Goal: Task Accomplishment & Management: Manage account settings

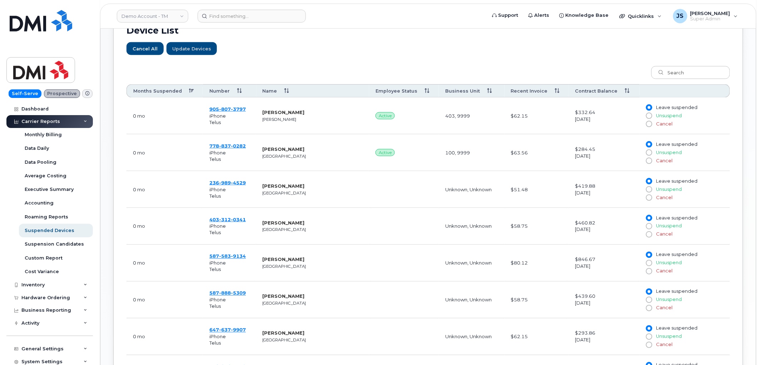
scroll to position [278, 0]
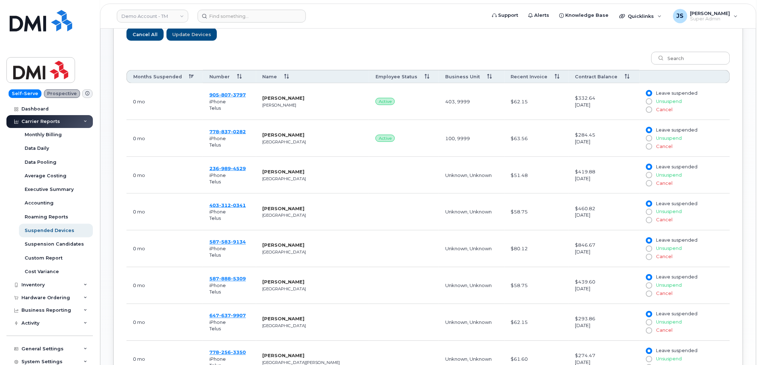
click at [145, 74] on th "Months Suspended" at bounding box center [164, 76] width 76 height 13
click at [161, 76] on th "Months Suspended" at bounding box center [164, 76] width 76 height 13
click at [170, 72] on th "Months Suspended" at bounding box center [164, 76] width 76 height 13
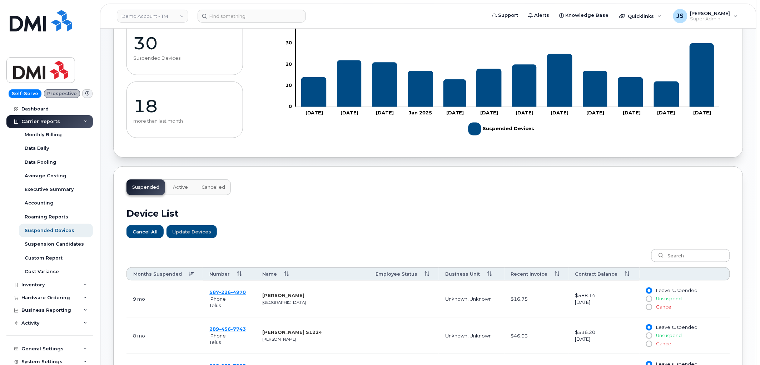
scroll to position [198, 0]
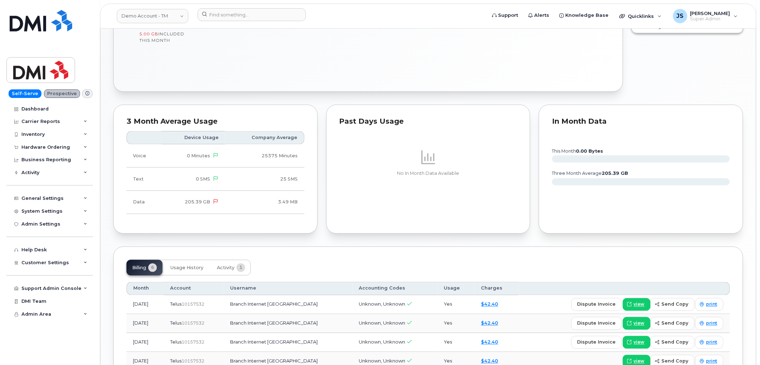
scroll to position [167, 0]
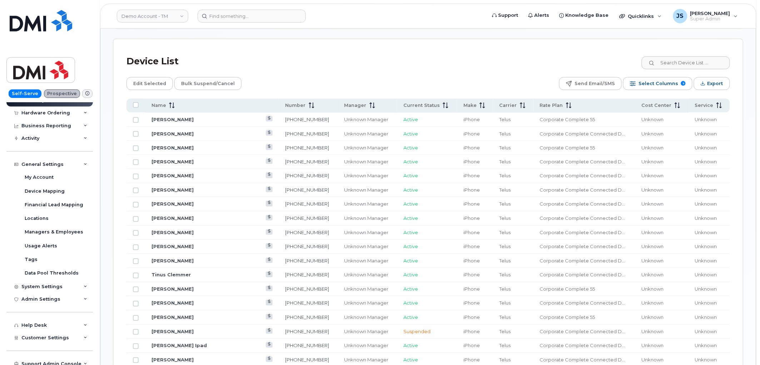
scroll to position [317, 0]
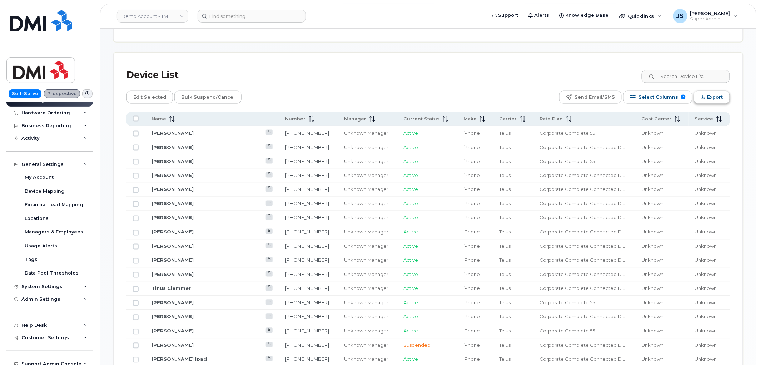
click at [696, 100] on button "Export" at bounding box center [712, 97] width 36 height 13
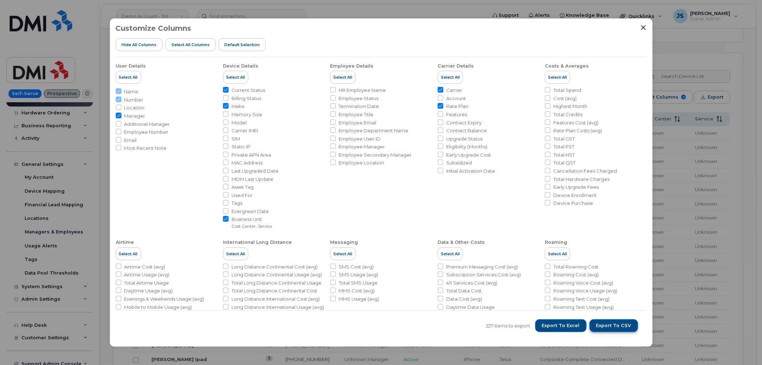
click at [607, 326] on span "Export to CSV" at bounding box center [613, 325] width 35 height 6
drag, startPoint x: 622, startPoint y: 323, endPoint x: 618, endPoint y: 319, distance: 5.6
click at [620, 322] on button "Export to CSV" at bounding box center [614, 325] width 49 height 13
drag, startPoint x: 580, startPoint y: 33, endPoint x: 566, endPoint y: 30, distance: 13.9
click at [580, 33] on div "Customize Columns Hide All Columns Select all Columns Default Selection" at bounding box center [381, 40] width 531 height 33
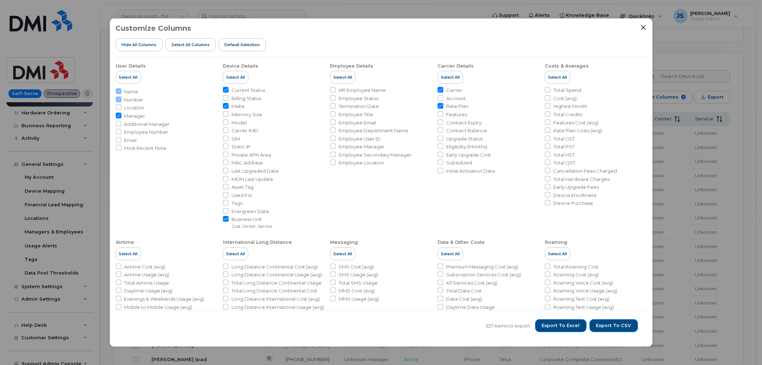
click at [568, 30] on div "Customize Columns Hide All Columns Select all Columns Default Selection" at bounding box center [381, 40] width 531 height 33
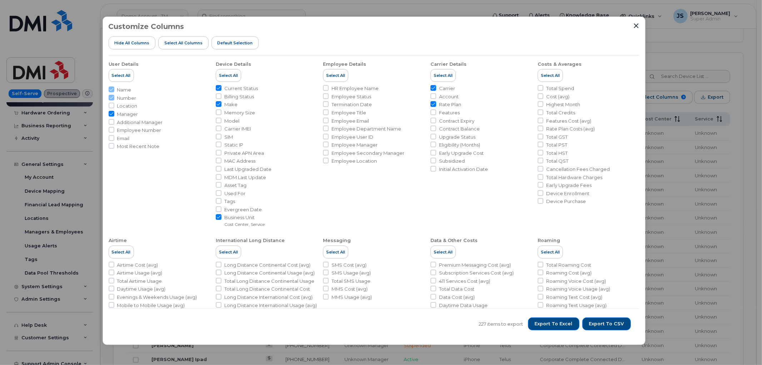
click at [631, 24] on div "Customize Columns Hide All Columns Select all Columns Default Selection" at bounding box center [374, 39] width 531 height 33
click at [637, 27] on icon "Close" at bounding box center [637, 26] width 6 height 6
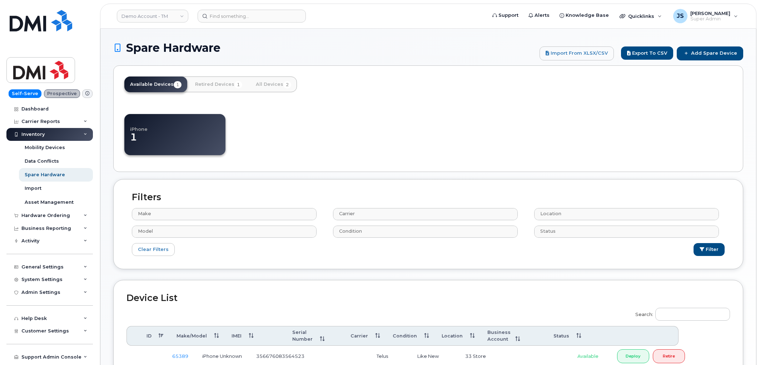
select select
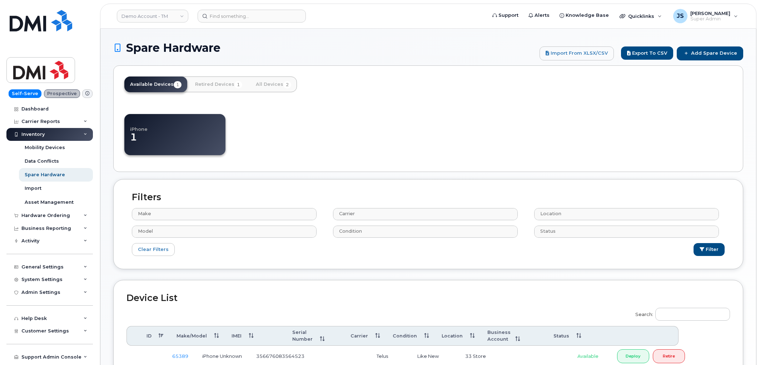
select select
click at [688, 56] on link "Add Spare Device" at bounding box center [710, 53] width 66 height 14
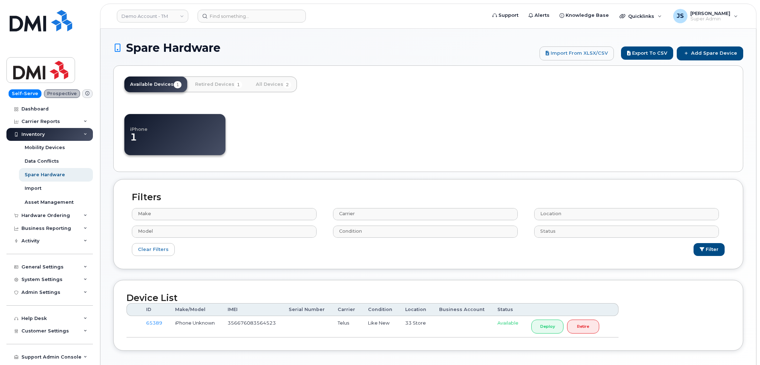
select select
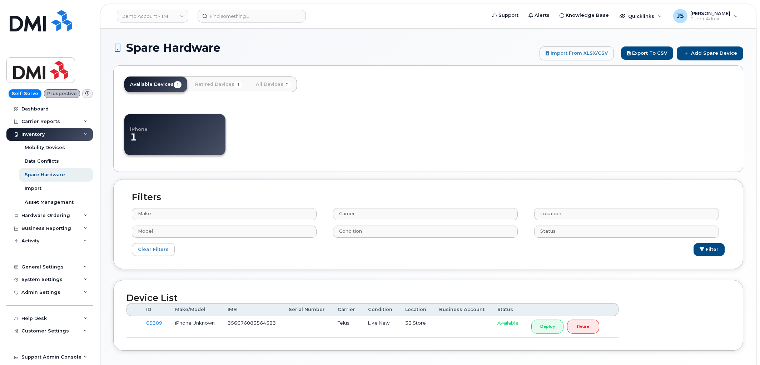
select select
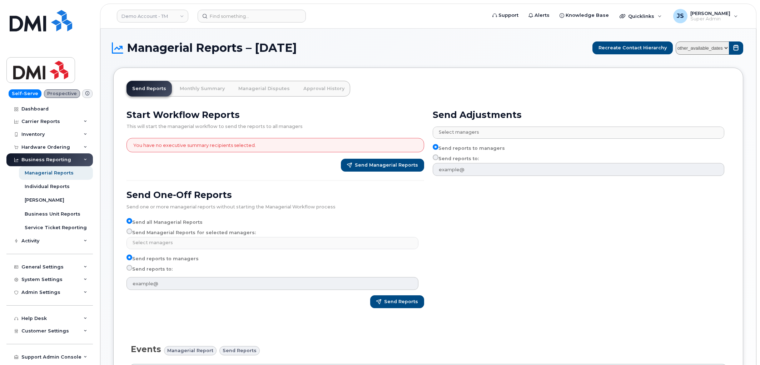
select select
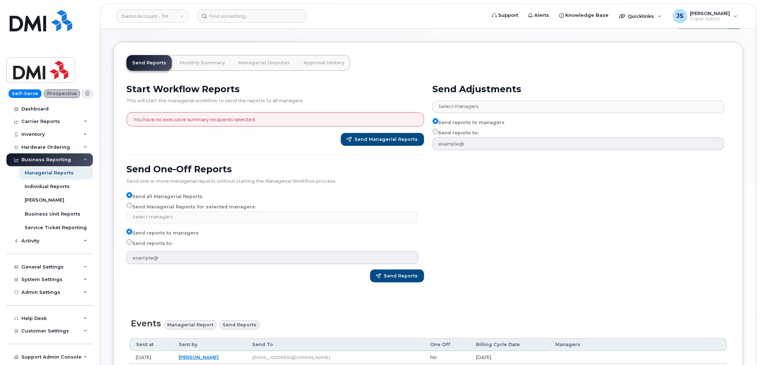
scroll to position [40, 0]
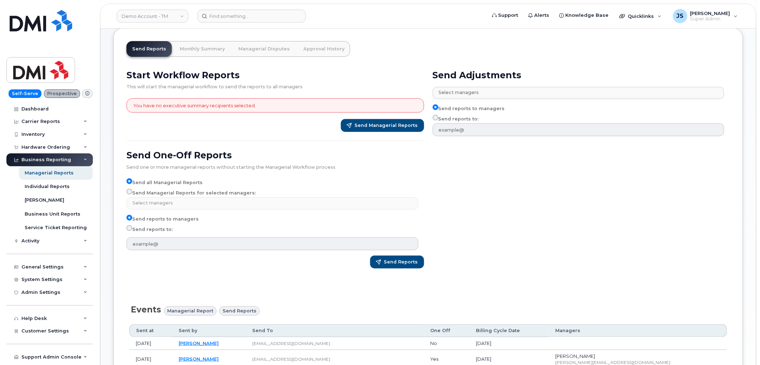
click at [172, 189] on label "Send Managerial Reports for selected managers:" at bounding box center [190, 193] width 129 height 9
click at [132, 189] on input "Send Managerial Reports for selected managers:" at bounding box center [129, 192] width 6 height 6
radio input "true"
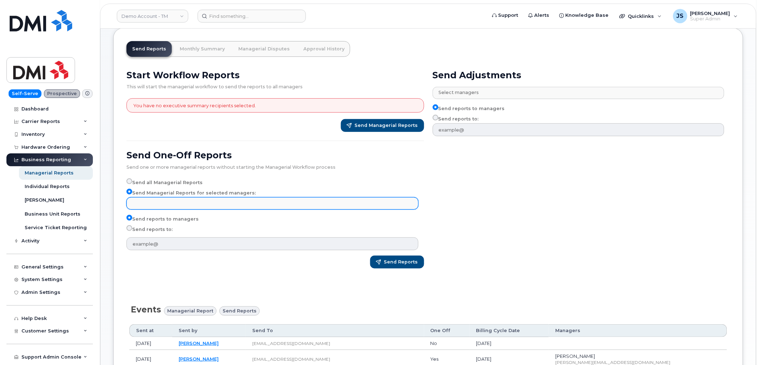
click at [183, 201] on input "text" at bounding box center [273, 203] width 285 height 10
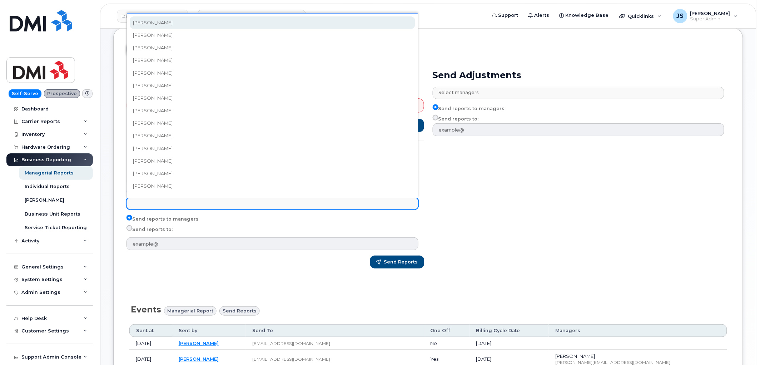
select select "1302b895-dce6-4b78-9f43-7f42d2bcf667"
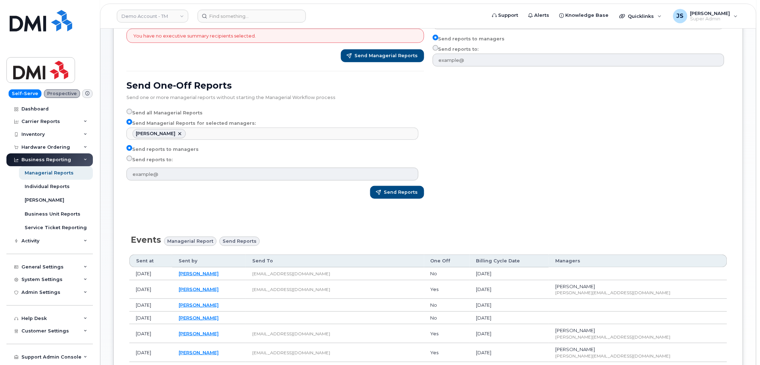
scroll to position [119, 0]
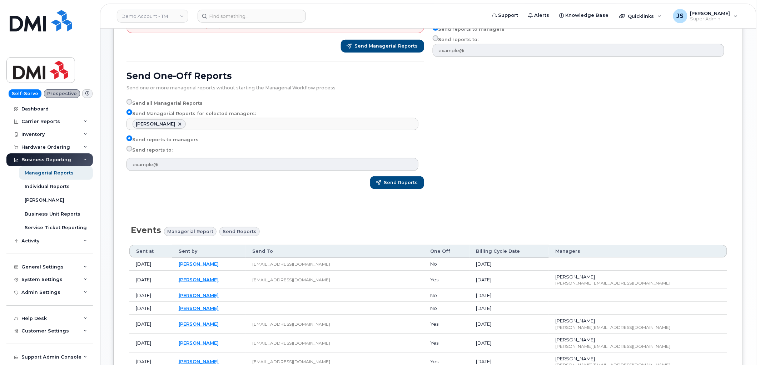
click at [156, 149] on label "Send reports to:" at bounding box center [149, 150] width 46 height 9
click at [132, 149] on input "Send reports to:" at bounding box center [129, 149] width 6 height 6
radio input "true"
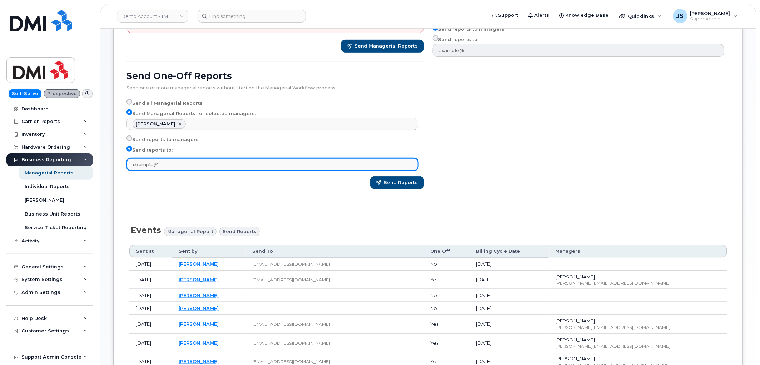
click at [171, 167] on input "text" at bounding box center [272, 164] width 292 height 13
type input "[EMAIL_ADDRESS][DOMAIN_NAME]"
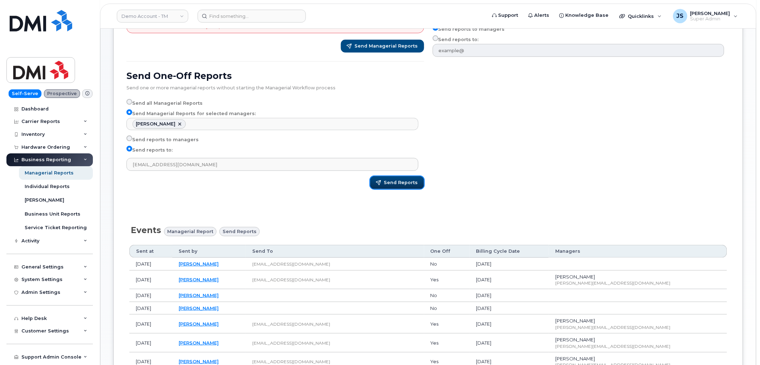
click at [391, 181] on span "Send Reports" at bounding box center [401, 182] width 34 height 6
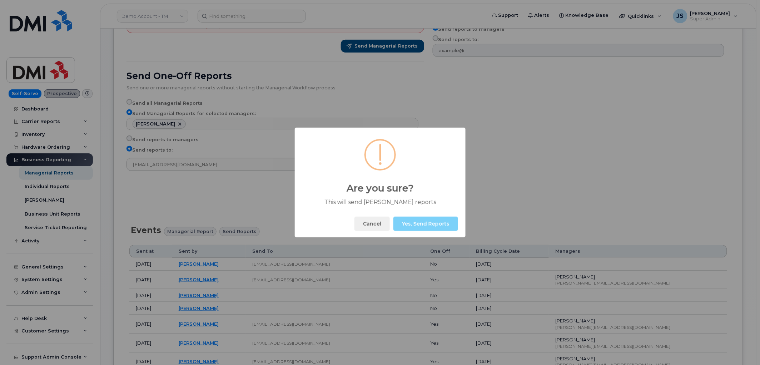
click at [417, 222] on button "Yes, Send Reports" at bounding box center [425, 224] width 65 height 14
click at [438, 223] on button "Okay" at bounding box center [442, 224] width 31 height 14
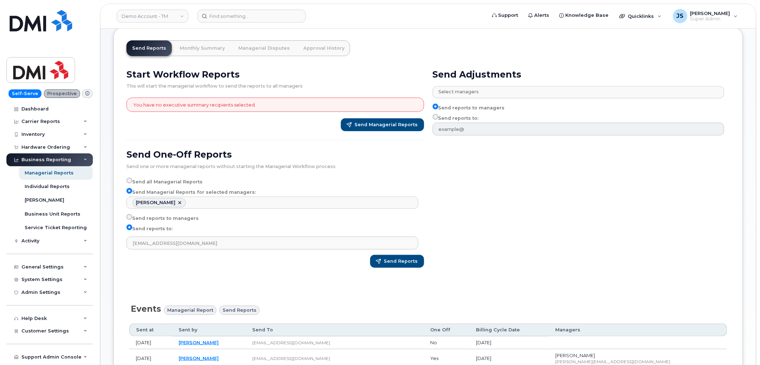
scroll to position [40, 0]
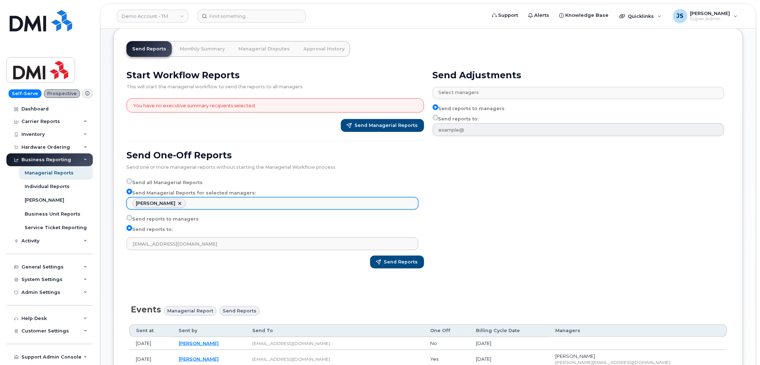
click at [177, 202] on link at bounding box center [180, 203] width 6 height 6
select select
type input "Select managers"
click at [167, 204] on ul "Select managers" at bounding box center [272, 203] width 291 height 11
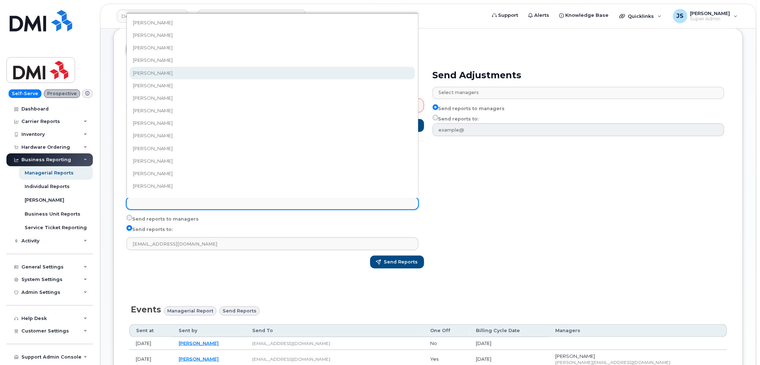
select select "2ddf4e45-26a4-4426-8534-58d28a27626f"
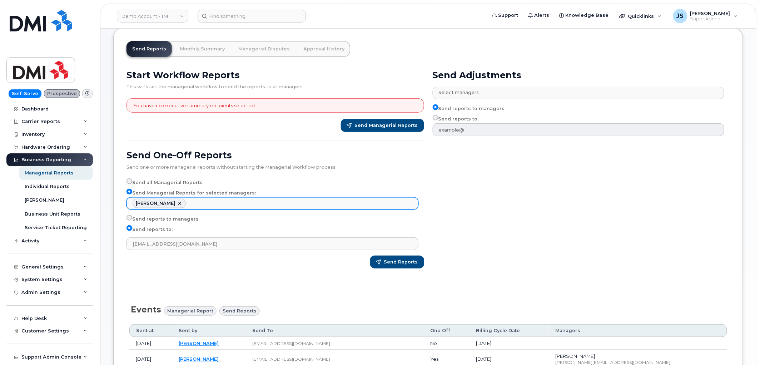
click at [172, 202] on div "Ambrose Yusuf" at bounding box center [156, 203] width 40 height 6
click at [177, 204] on link at bounding box center [180, 203] width 6 height 6
select select
type input "Select managers"
click at [182, 204] on ul "Select managers" at bounding box center [272, 203] width 291 height 11
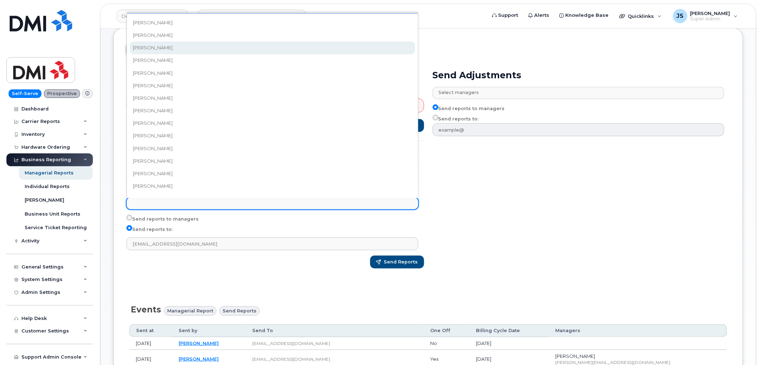
select select "7fd09e70-b353-448f-b080-b42d5589e17d"
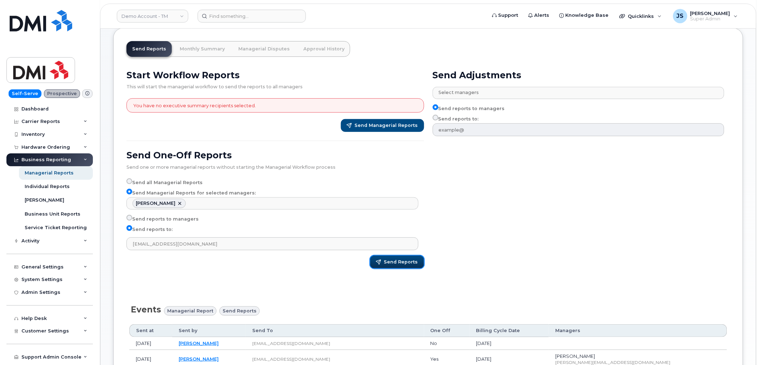
click at [392, 259] on span "Send Reports" at bounding box center [401, 262] width 34 height 6
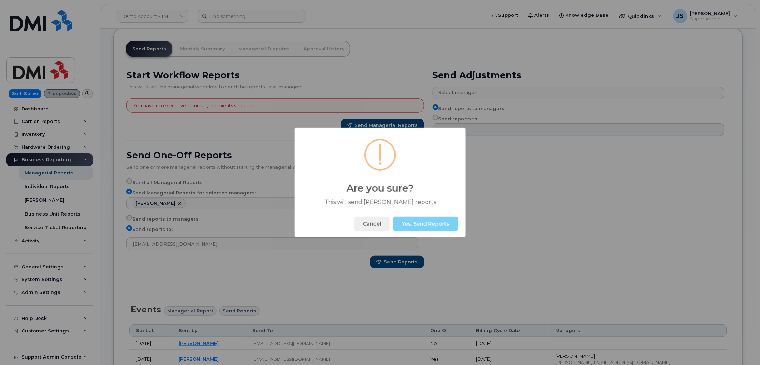
click at [441, 227] on button "Yes, Send Reports" at bounding box center [425, 224] width 65 height 14
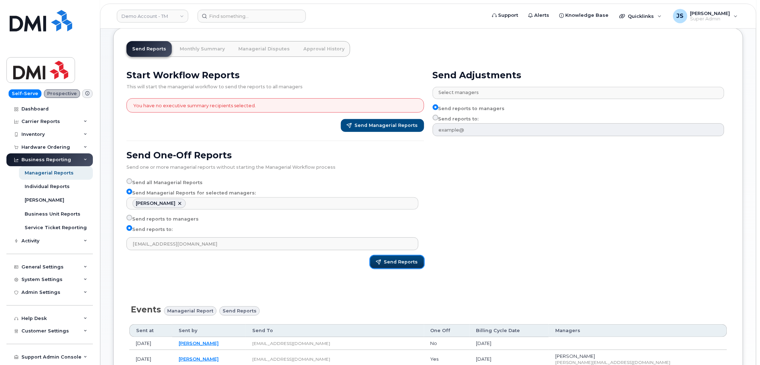
click at [399, 260] on span "Send Reports" at bounding box center [401, 262] width 34 height 6
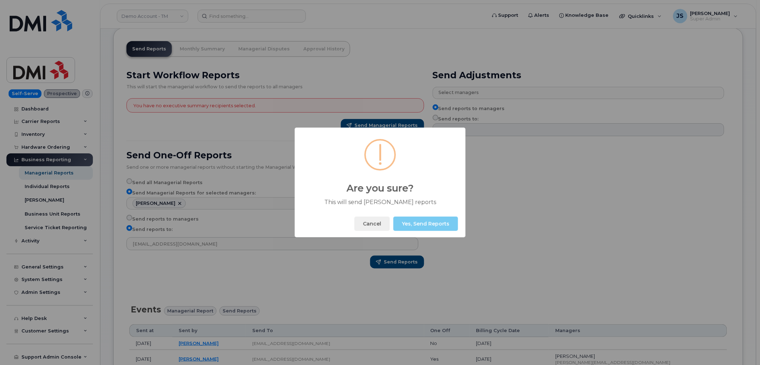
click at [422, 221] on button "Yes, Send Reports" at bounding box center [425, 224] width 65 height 14
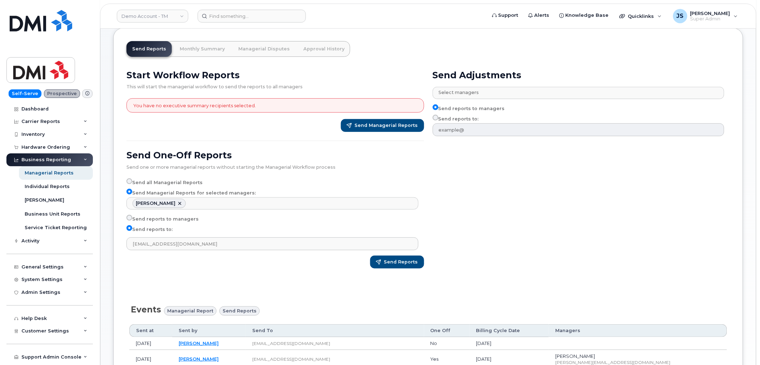
click at [438, 226] on div "Send Adjustments Select managers No matches found Abdoul Jeelal Ahmed Breast Am…" at bounding box center [581, 171] width 306 height 213
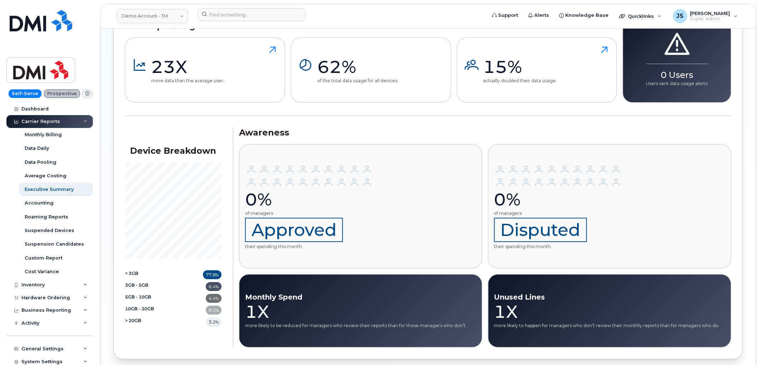
scroll to position [756, 0]
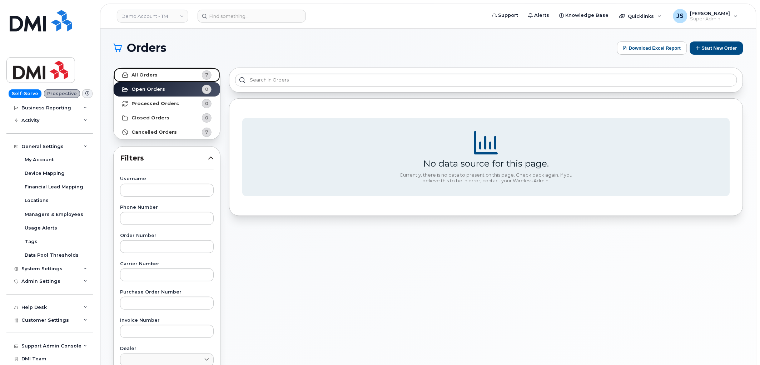
click at [164, 73] on link "All Orders 7" at bounding box center [167, 75] width 106 height 14
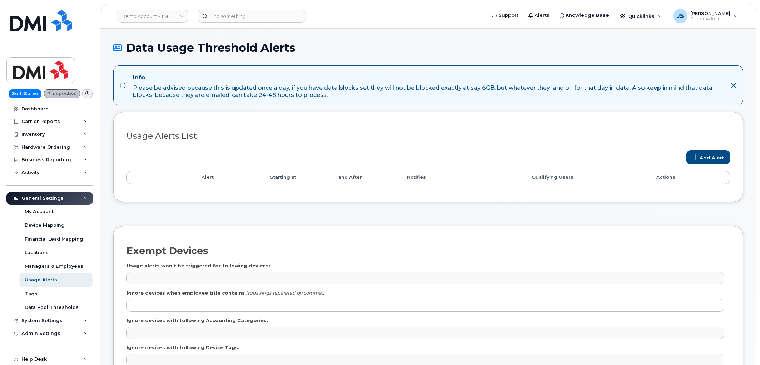
select select
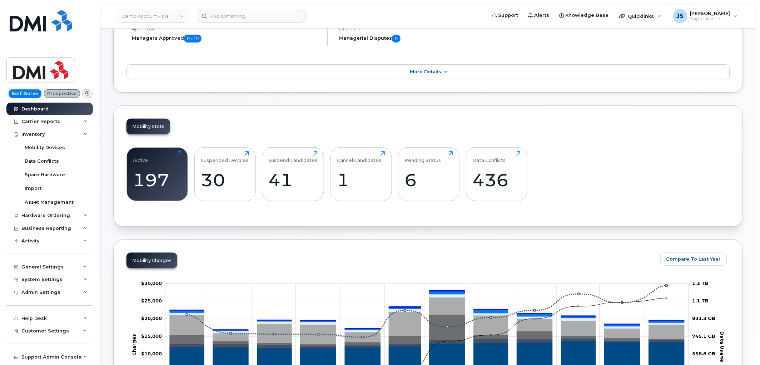
scroll to position [159, 0]
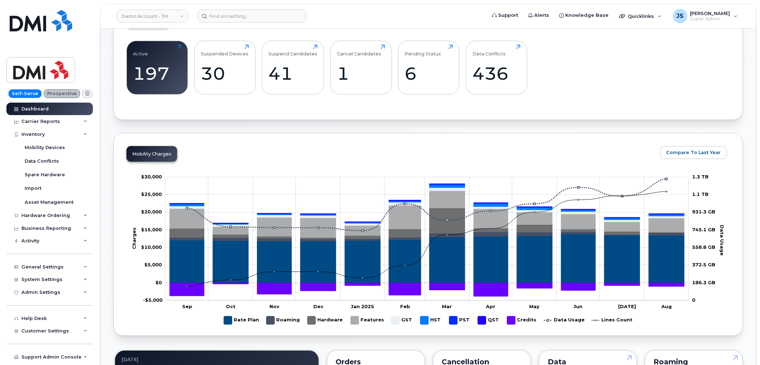
scroll to position [278, 0]
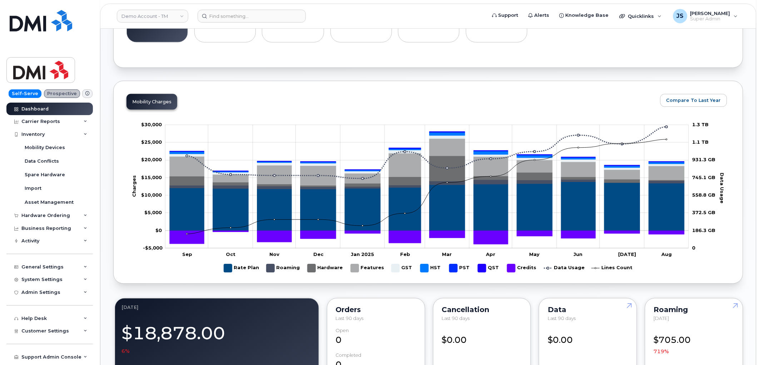
click at [270, 268] on rect "Legend" at bounding box center [284, 268] width 34 height 14
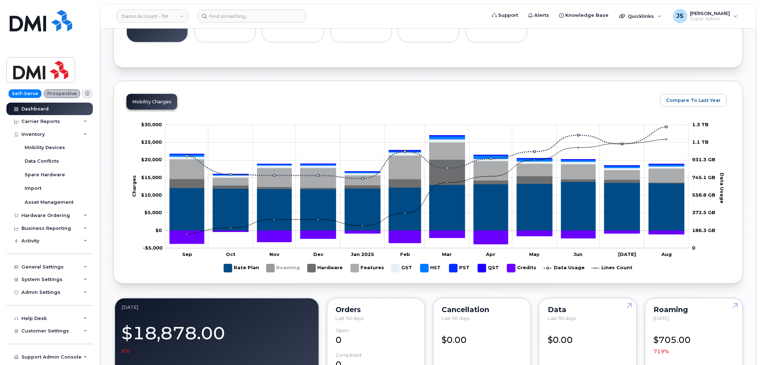
click at [270, 268] on rect "Legend" at bounding box center [284, 268] width 34 height 14
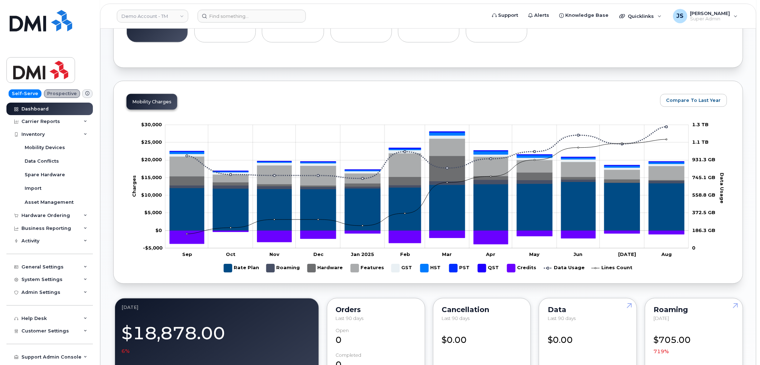
click at [229, 268] on rect "Legend" at bounding box center [241, 268] width 35 height 14
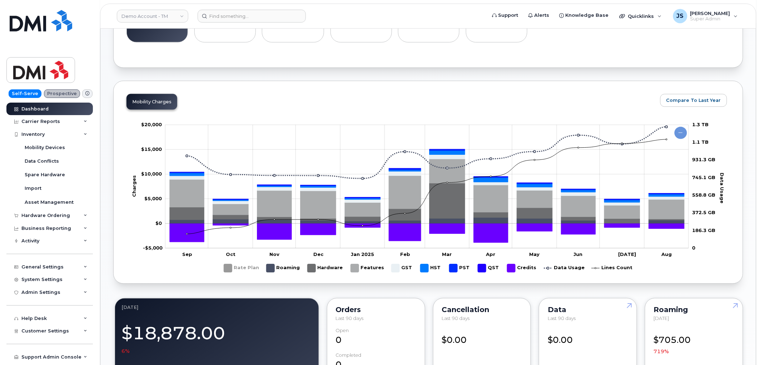
click at [229, 268] on rect "Legend" at bounding box center [241, 268] width 35 height 14
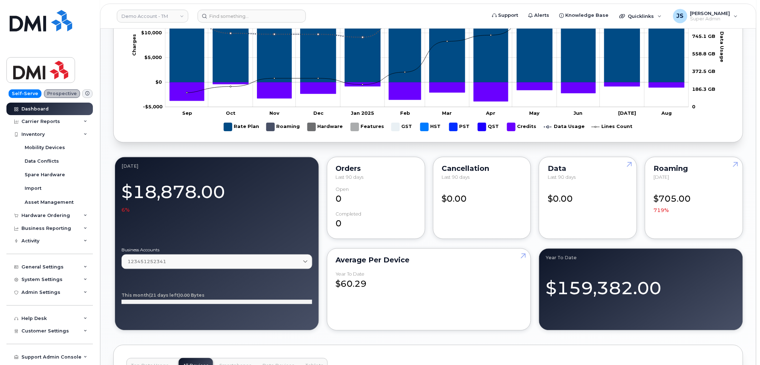
scroll to position [357, 0]
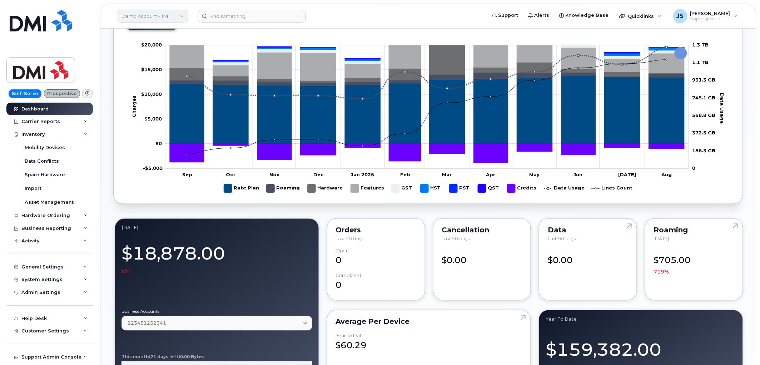
click at [182, 13] on link "Demo Account - TM" at bounding box center [152, 16] width 71 height 13
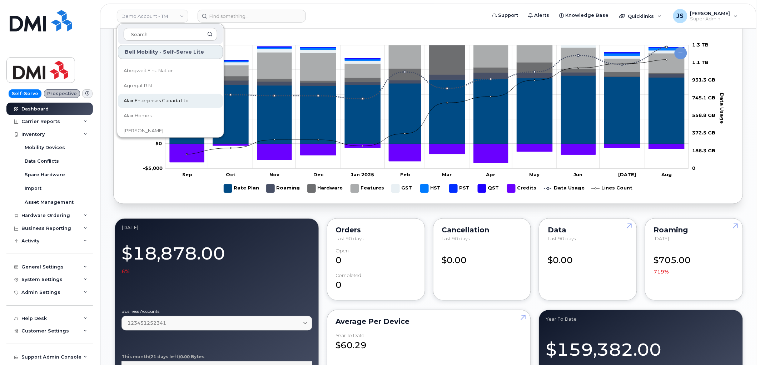
scroll to position [0, 0]
click at [184, 15] on link "Demo Account - TM" at bounding box center [152, 16] width 71 height 13
click at [105, 162] on div "Dashboard August 2025 Billing Cycle Approvals Managers Approved 0 of 0 Disputes…" at bounding box center [428, 244] width 656 height 1146
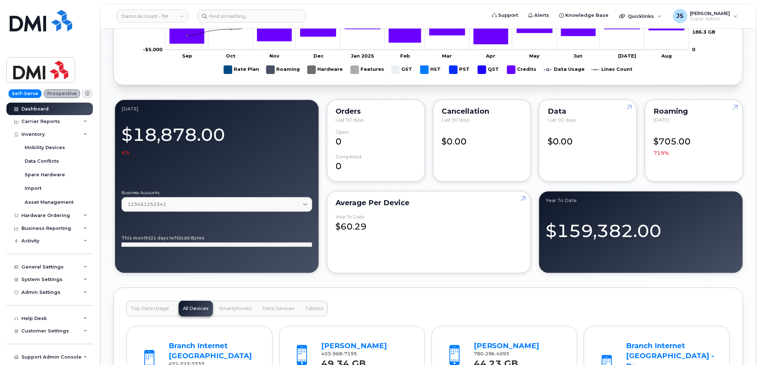
scroll to position [476, 0]
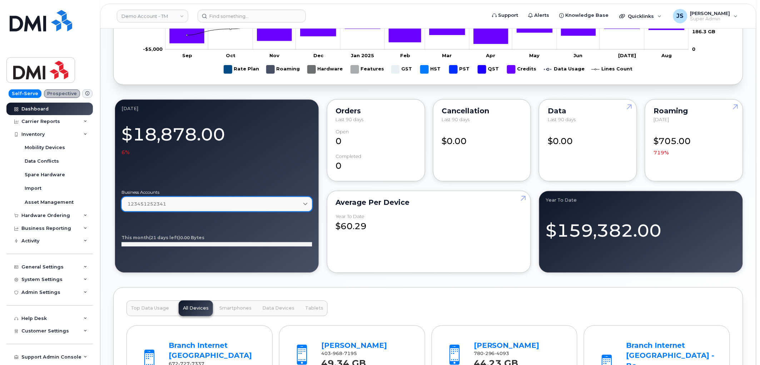
click at [219, 201] on link "123451252341" at bounding box center [216, 204] width 191 height 15
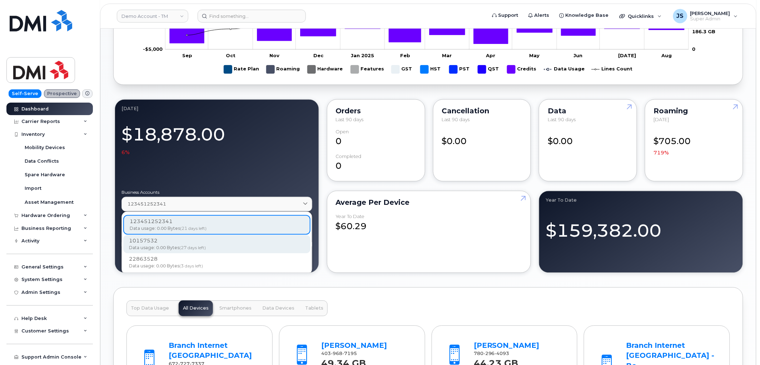
scroll to position [1, 0]
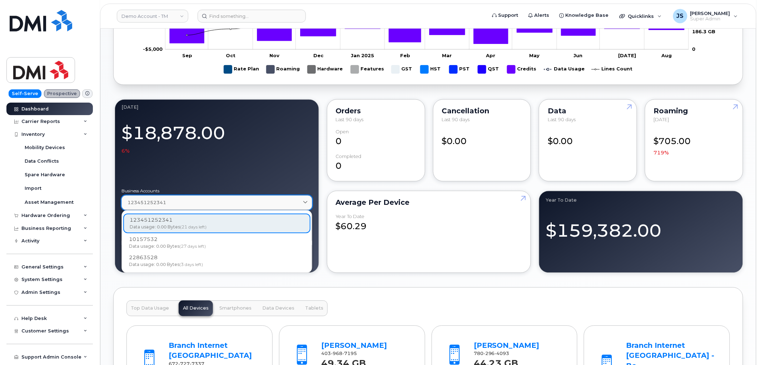
click at [241, 197] on link "123451252341" at bounding box center [216, 202] width 191 height 15
click at [313, 172] on div "August 2025 $18,878.00 6% Business Accounts 123451252341 123451252341 Data usag…" at bounding box center [217, 186] width 204 height 174
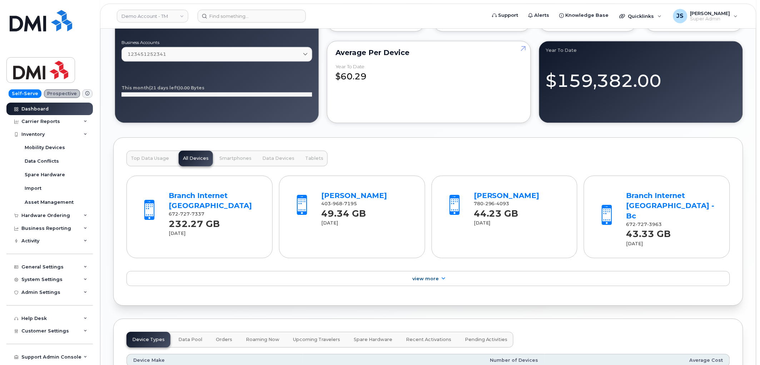
scroll to position [675, 0]
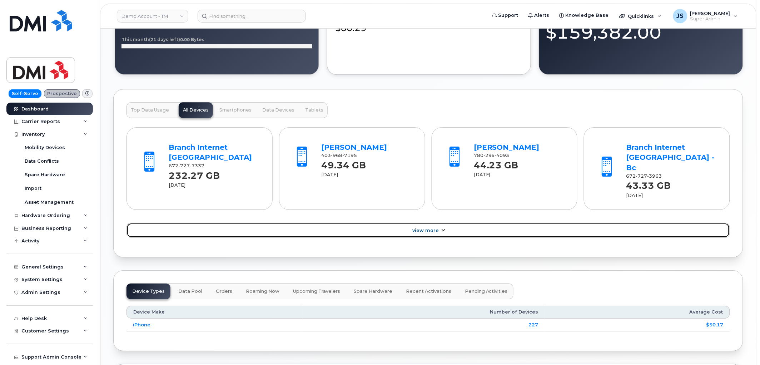
click at [483, 228] on link "View More" at bounding box center [428, 230] width 604 height 15
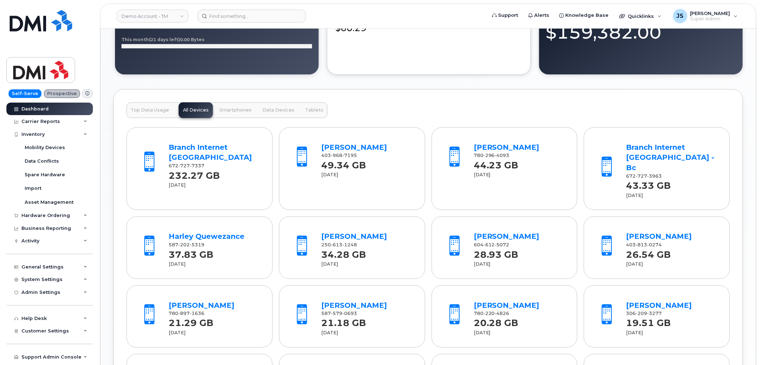
click at [233, 108] on button "Smartphones" at bounding box center [235, 110] width 41 height 16
click at [279, 111] on span "Data Devices" at bounding box center [278, 110] width 32 height 6
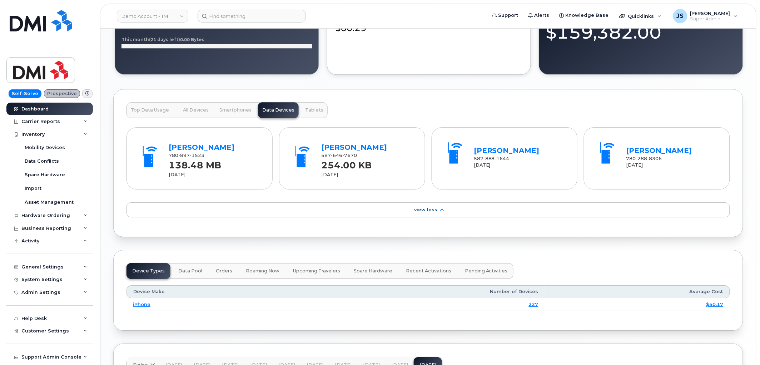
click at [317, 110] on button "Tablets" at bounding box center [314, 110] width 27 height 16
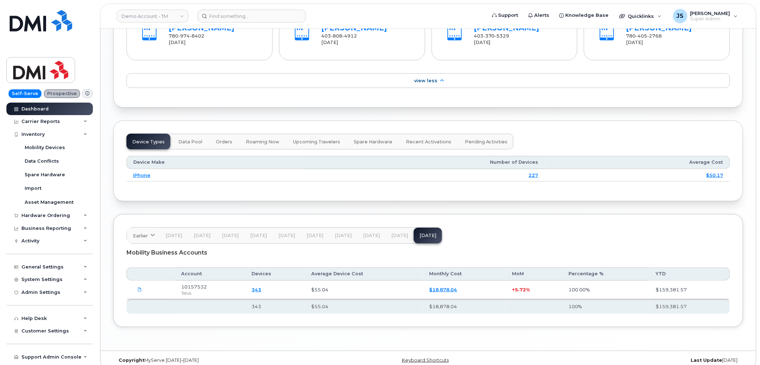
scroll to position [1014, 0]
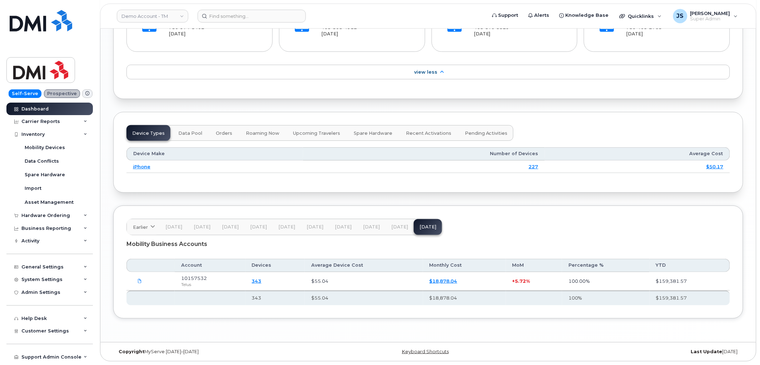
click at [312, 134] on span "Upcoming Travelers" at bounding box center [316, 133] width 47 height 6
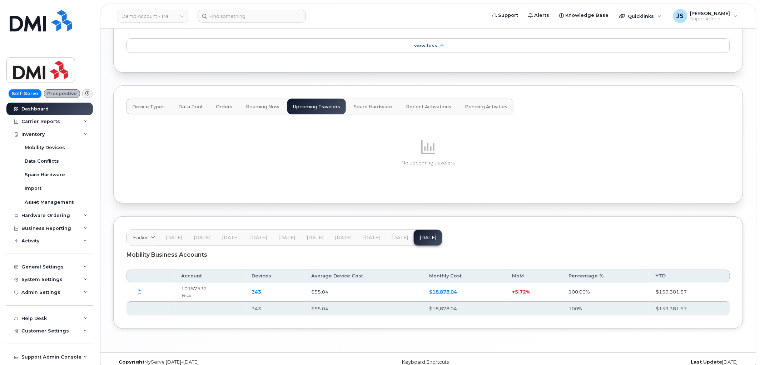
scroll to position [1051, 0]
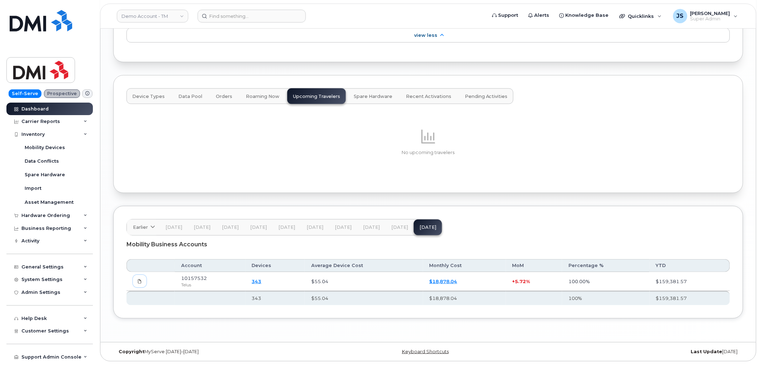
click at [139, 282] on icon at bounding box center [140, 281] width 4 height 4
click at [512, 153] on p "No upcoming travelers" at bounding box center [428, 152] width 604 height 6
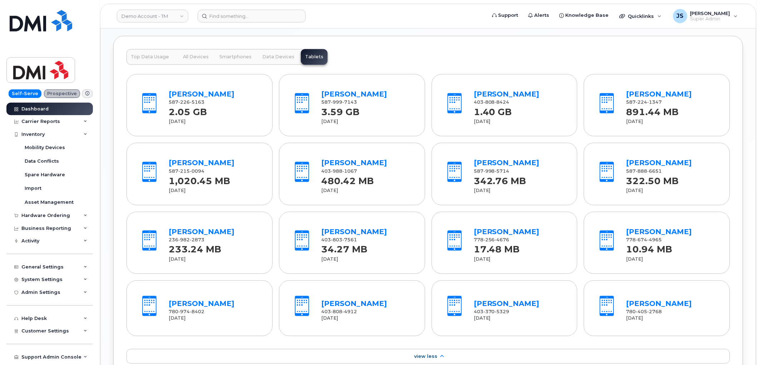
scroll to position [654, 0]
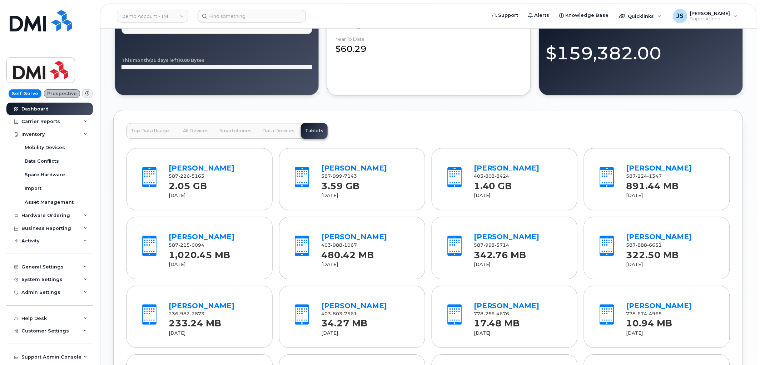
click at [211, 133] on button "All Devices" at bounding box center [196, 131] width 34 height 16
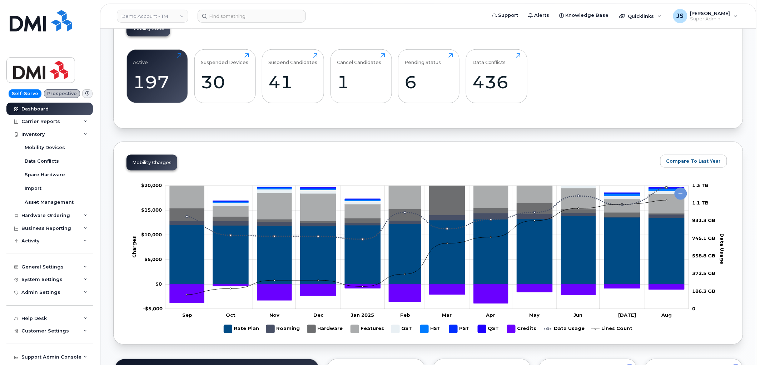
scroll to position [0, 0]
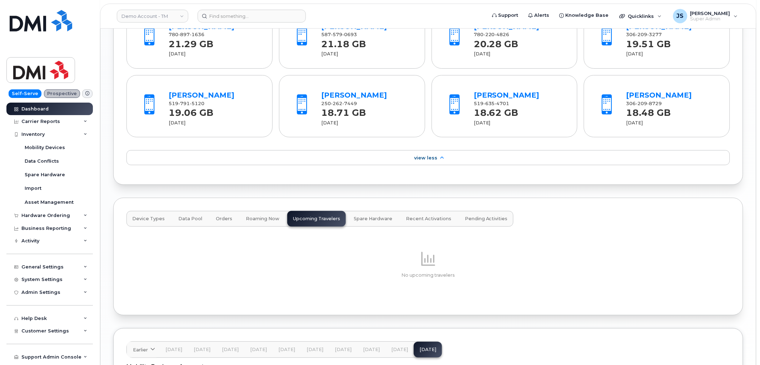
scroll to position [949, 0]
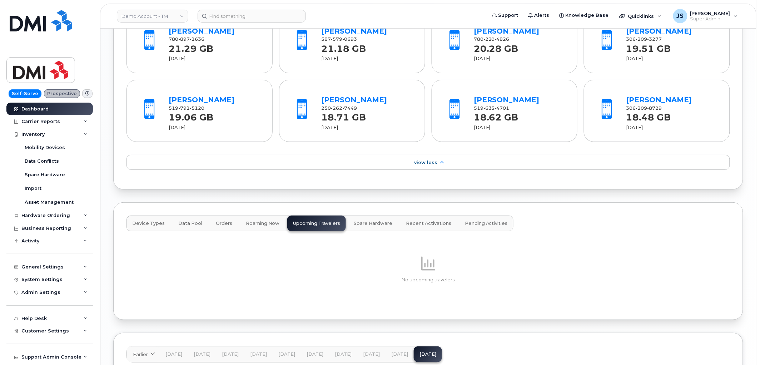
click at [154, 215] on button "Device Types" at bounding box center [148, 223] width 44 height 16
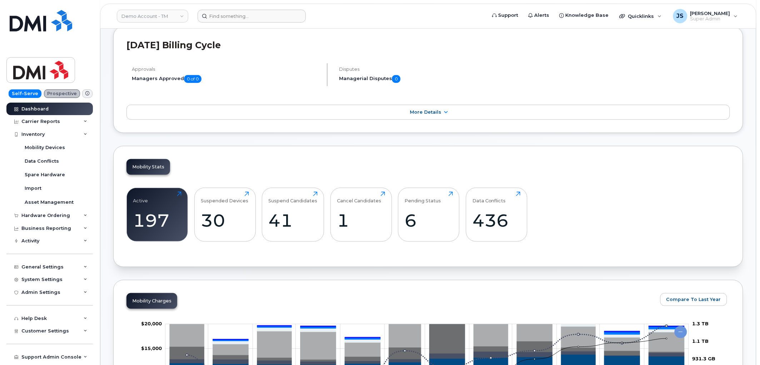
scroll to position [0, 0]
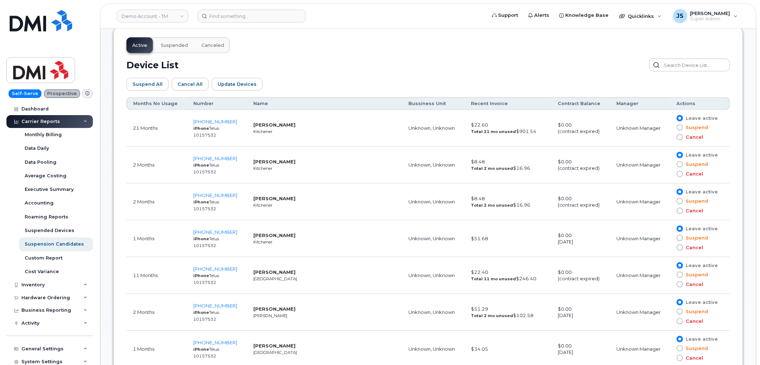
scroll to position [397, 0]
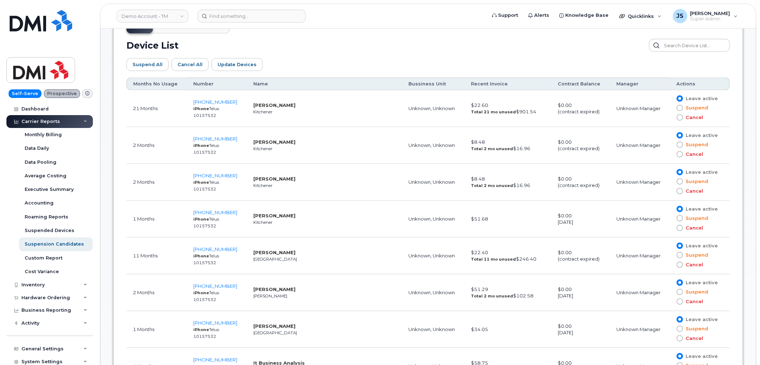
drag, startPoint x: 490, startPoint y: 112, endPoint x: 514, endPoint y: 115, distance: 24.5
click at [514, 115] on td "$22.60 Total 21 mo unused $901.54" at bounding box center [508, 108] width 87 height 37
click at [517, 111] on td "$22.60 Total 21 mo unused $901.54" at bounding box center [508, 108] width 87 height 37
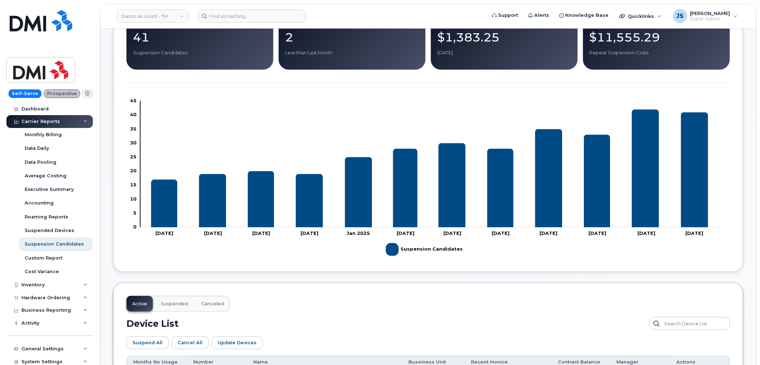
scroll to position [0, 0]
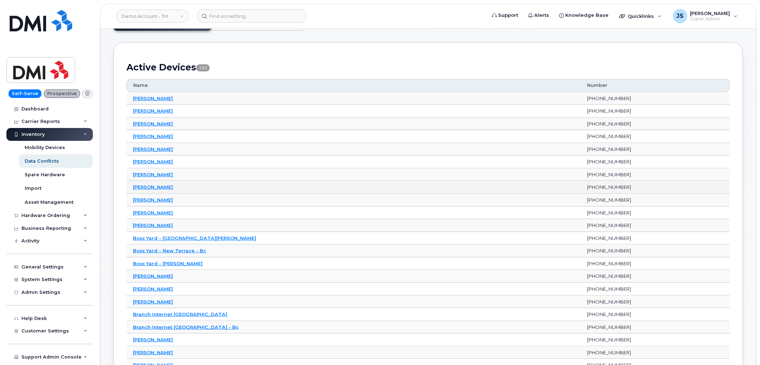
scroll to position [40, 0]
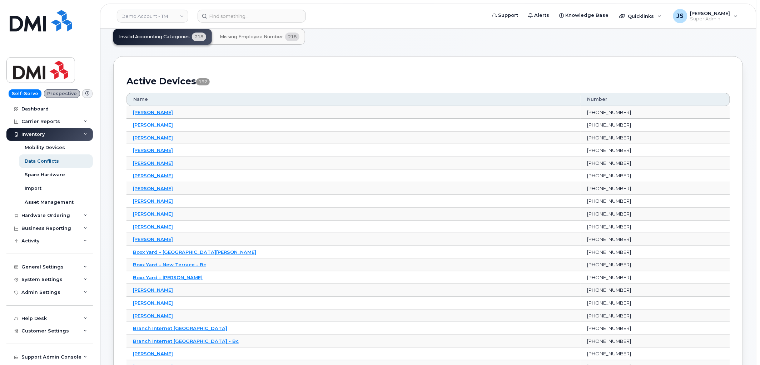
click at [248, 40] on button "Missing Employee Number 218" at bounding box center [259, 37] width 91 height 16
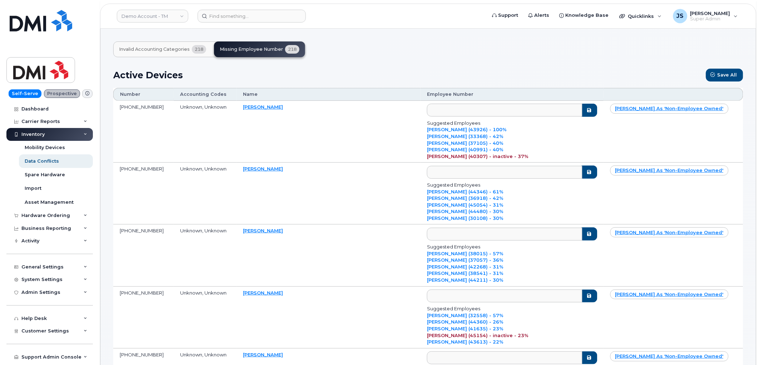
scroll to position [40, 0]
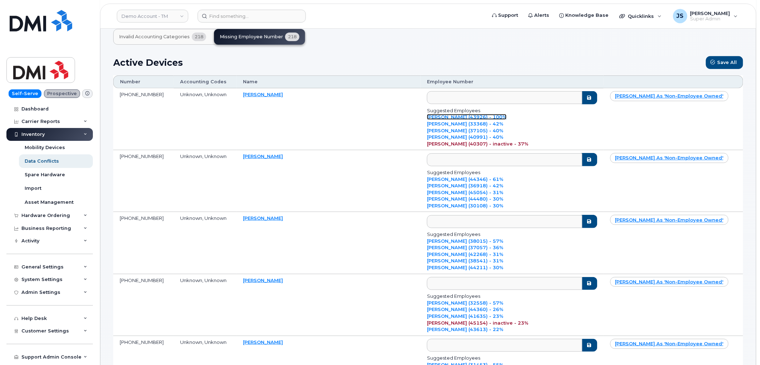
click at [460, 116] on link "Mark Smith (43926) - 100%" at bounding box center [467, 117] width 80 height 6
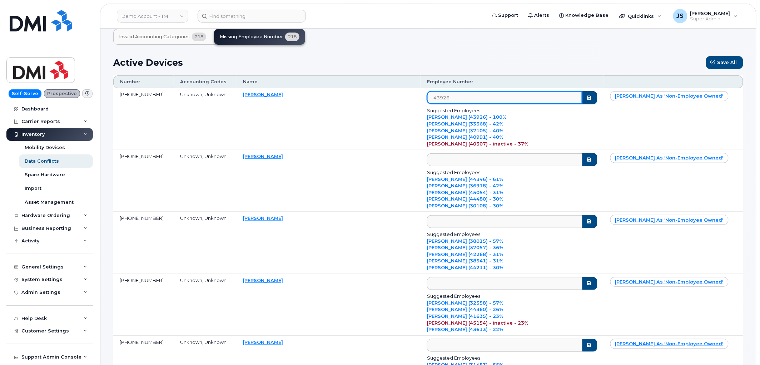
click at [469, 99] on input "43926" at bounding box center [504, 97] width 155 height 13
type input "4"
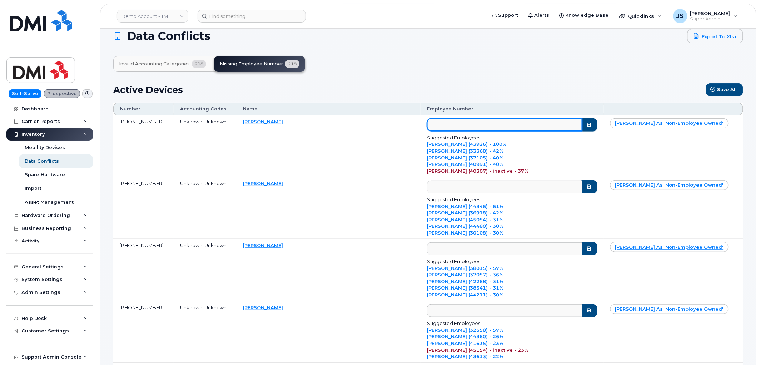
scroll to position [0, 0]
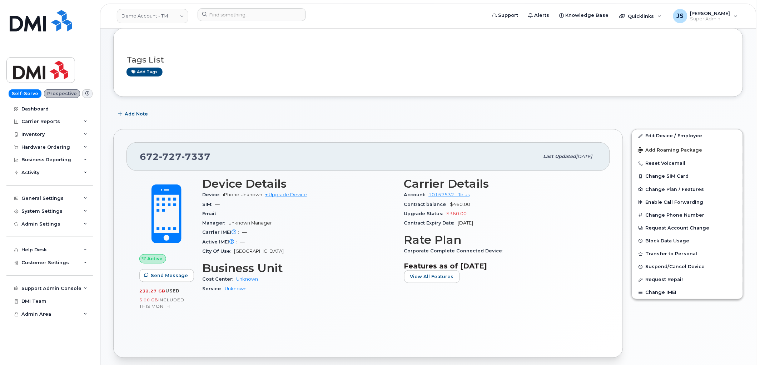
scroll to position [79, 0]
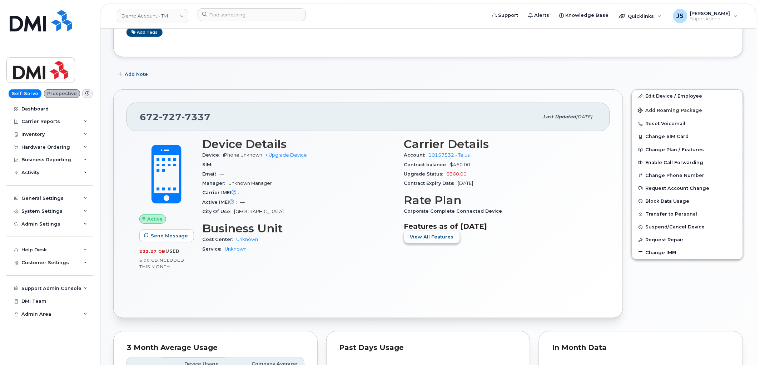
click at [424, 234] on span "View All Features" at bounding box center [432, 236] width 44 height 7
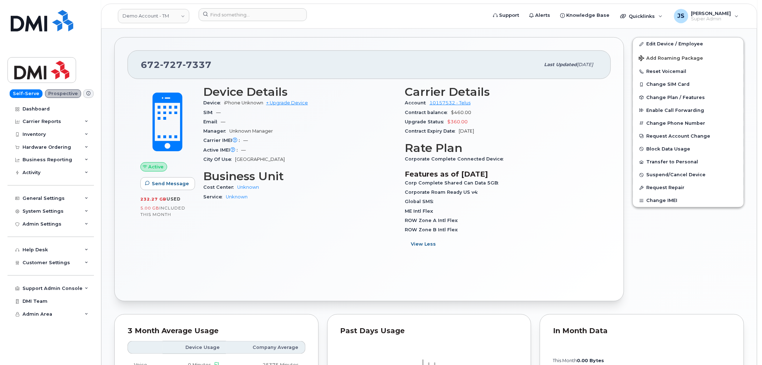
scroll to position [119, 0]
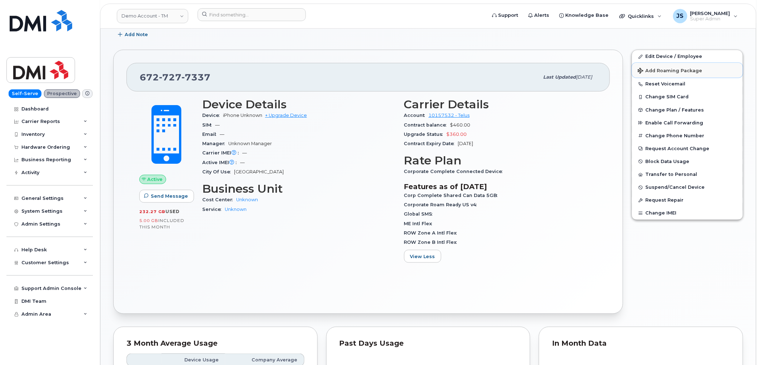
click at [639, 70] on span "Add Roaming Package" at bounding box center [670, 71] width 65 height 7
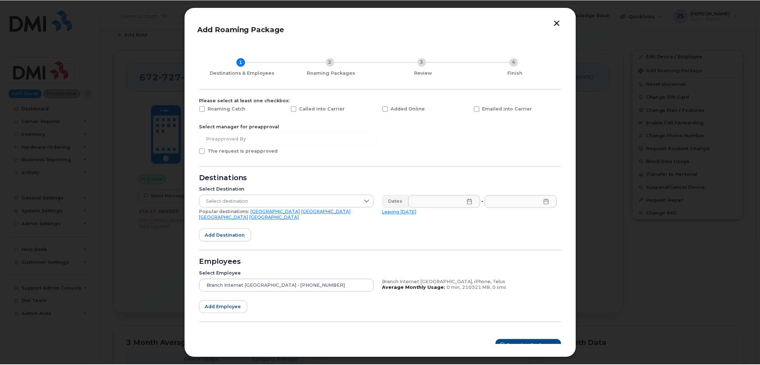
scroll to position [0, 0]
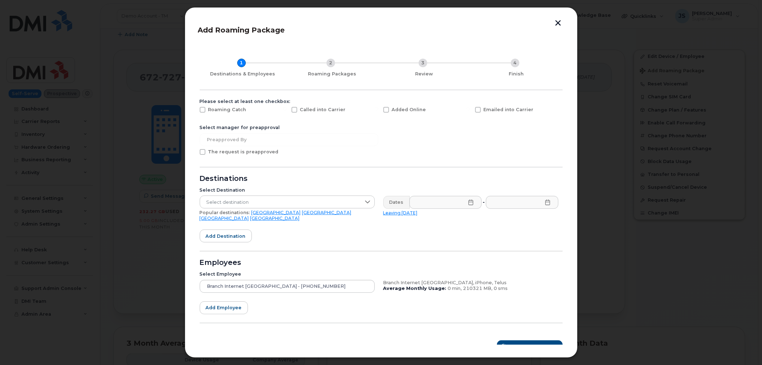
click at [556, 20] on button "button" at bounding box center [558, 24] width 11 height 8
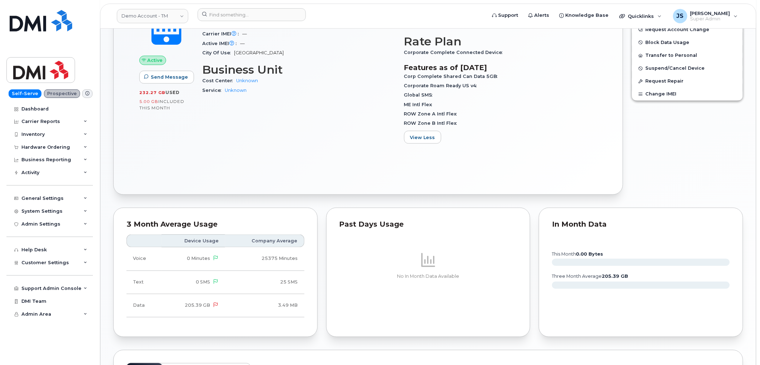
scroll to position [441, 0]
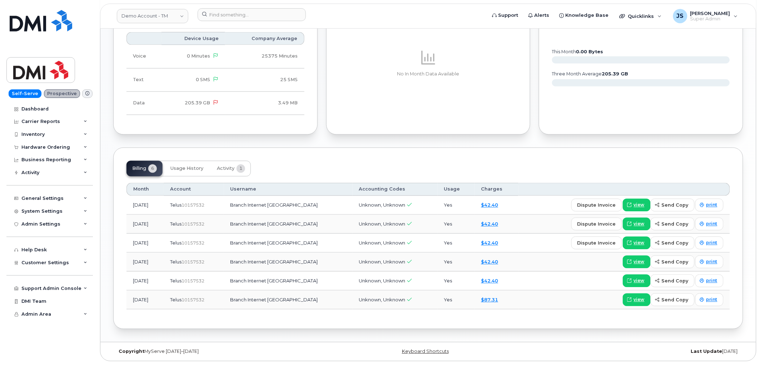
click at [531, 156] on div "Billing 6 Usage History Activity 1 Month Account Username Accounting Codes Usag…" at bounding box center [428, 239] width 630 height 182
click at [182, 19] on link "Demo Account - TM" at bounding box center [152, 16] width 71 height 14
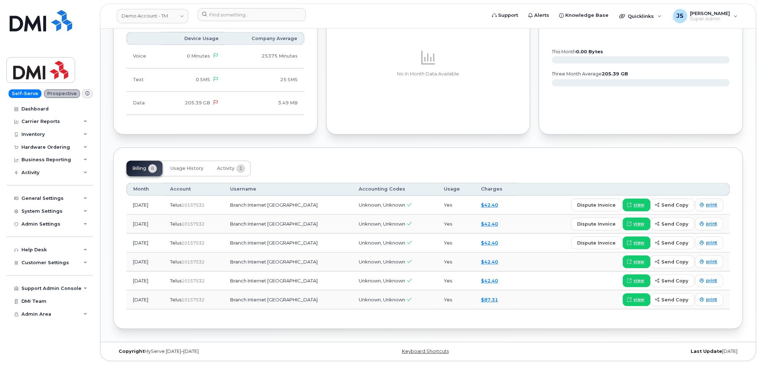
click at [590, 170] on div "Billing 6 Usage History Activity 1" at bounding box center [428, 169] width 604 height 16
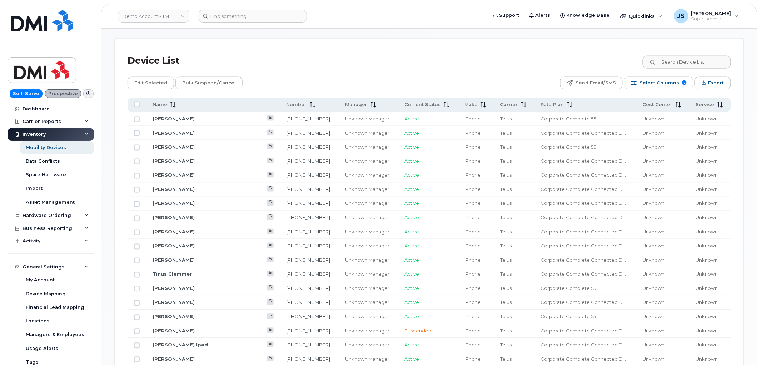
scroll to position [317, 0]
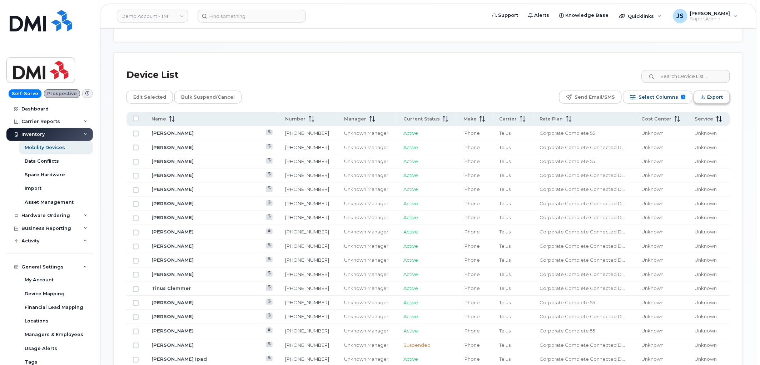
click at [715, 95] on span "Export" at bounding box center [715, 97] width 16 height 11
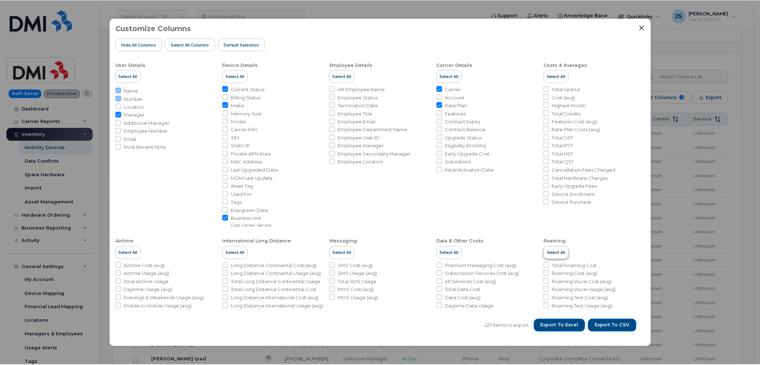
scroll to position [0, 0]
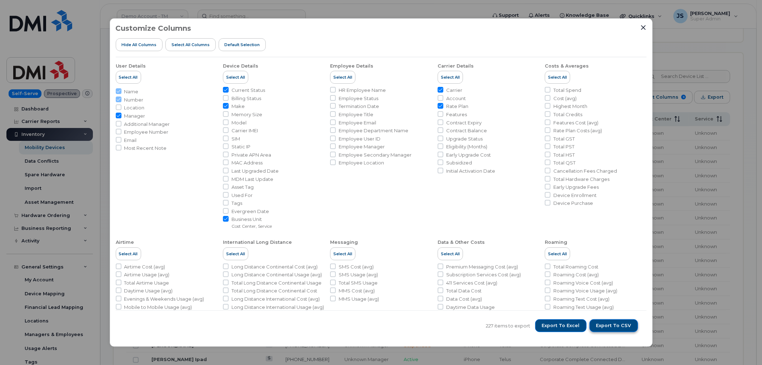
click at [617, 323] on span "Export to CSV" at bounding box center [613, 325] width 35 height 6
click at [604, 324] on span "Export to CSV" at bounding box center [613, 325] width 35 height 6
click at [619, 324] on span "Export to CSV" at bounding box center [613, 325] width 35 height 6
drag, startPoint x: 618, startPoint y: 327, endPoint x: 725, endPoint y: 87, distance: 262.3
click at [618, 328] on span "Export to CSV" at bounding box center [613, 325] width 35 height 6
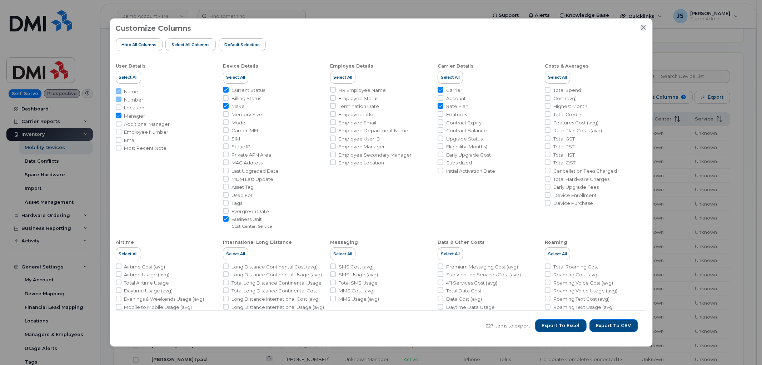
click at [641, 26] on icon "Close" at bounding box center [644, 28] width 6 height 6
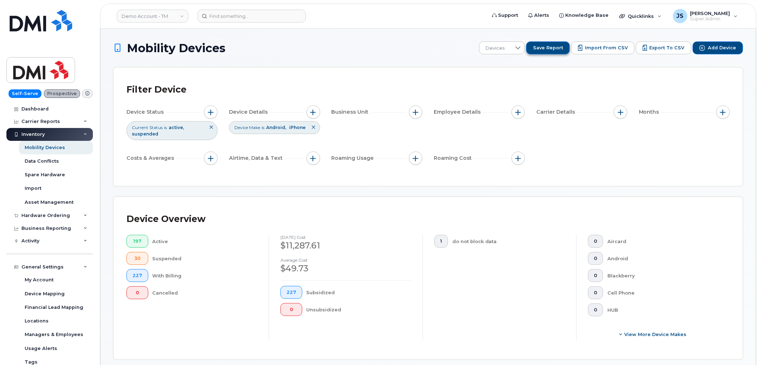
click at [548, 50] on span "Save Report" at bounding box center [548, 48] width 30 height 6
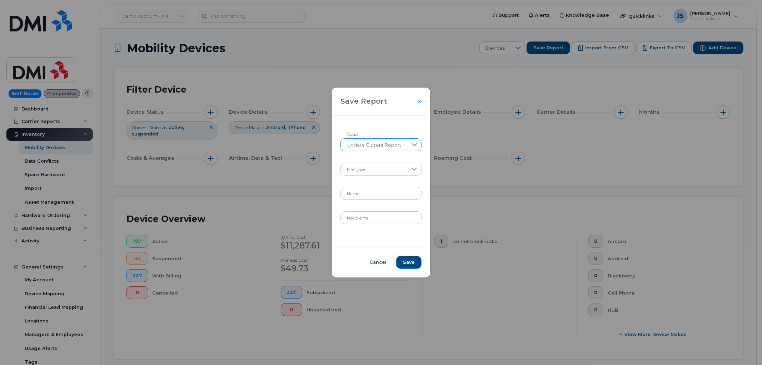
click at [408, 140] on div at bounding box center [415, 145] width 14 height 12
click at [397, 159] on li "Create New Report" at bounding box center [381, 163] width 80 height 13
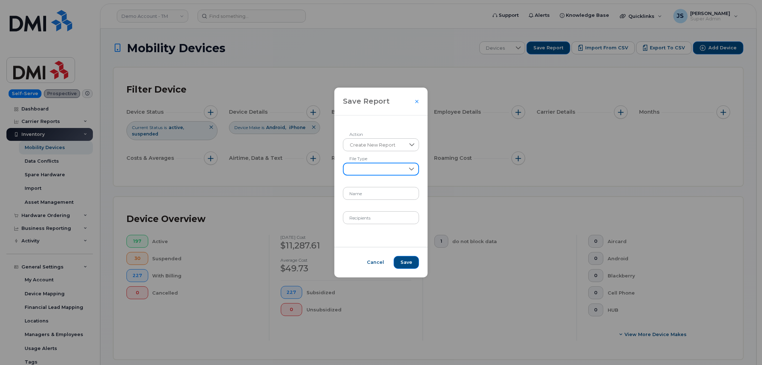
click at [372, 167] on span at bounding box center [374, 169] width 61 height 13
click at [363, 186] on li "XLSX" at bounding box center [381, 188] width 71 height 13
click at [371, 190] on input "Name" at bounding box center [381, 193] width 76 height 13
type input "September Report"
click at [365, 216] on input "Recipients" at bounding box center [381, 217] width 76 height 13
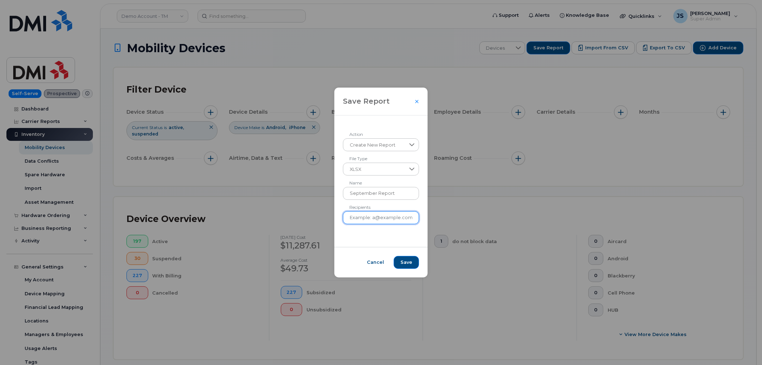
type input "jade@dminc.com , dj@dminc.com"
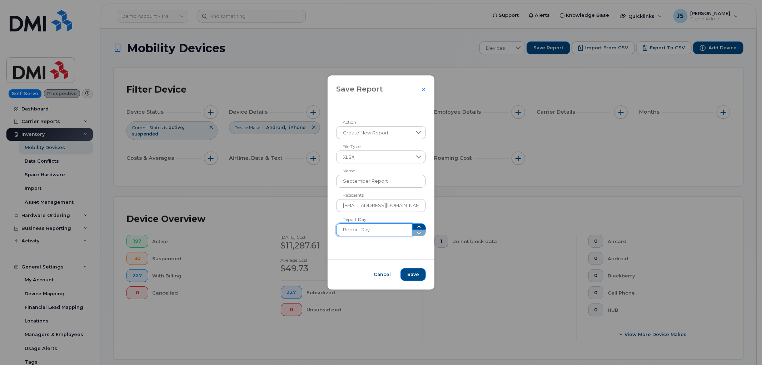
click at [384, 229] on input "Report Day" at bounding box center [374, 229] width 76 height 13
type input "1"
click at [383, 274] on span "Cancel" at bounding box center [382, 274] width 17 height 6
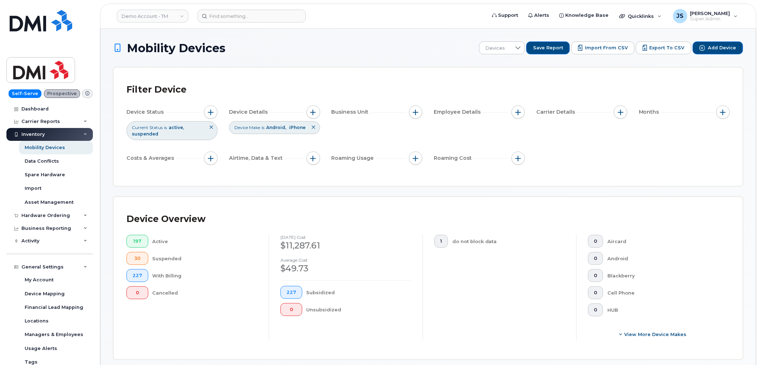
click at [364, 202] on div "Device Overview 197 Active 30 Suspended 227 With Billing 0 Cancelled August 202…" at bounding box center [428, 278] width 629 height 162
click at [417, 108] on button "button" at bounding box center [416, 112] width 14 height 14
click at [409, 108] on div "Business Unit" at bounding box center [377, 112] width 91 height 14
click at [369, 136] on div "Device Status Current Status is active suspended Device Details Device Make is …" at bounding box center [428, 136] width 604 height 62
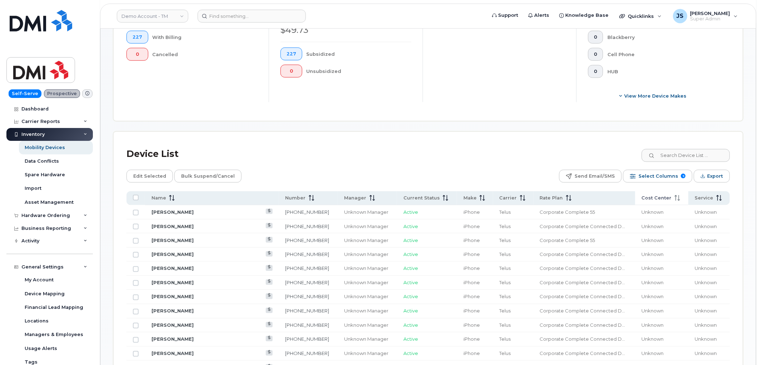
scroll to position [238, 0]
click at [699, 176] on button "Export" at bounding box center [712, 176] width 36 height 13
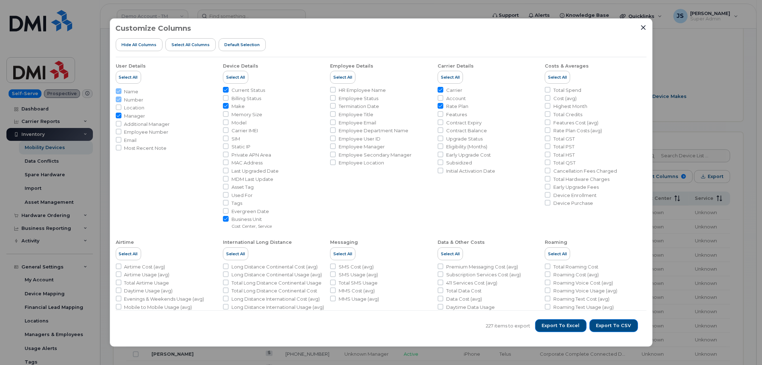
click at [640, 29] on div at bounding box center [643, 27] width 6 height 6
click at [642, 27] on icon "Close" at bounding box center [644, 28] width 6 height 6
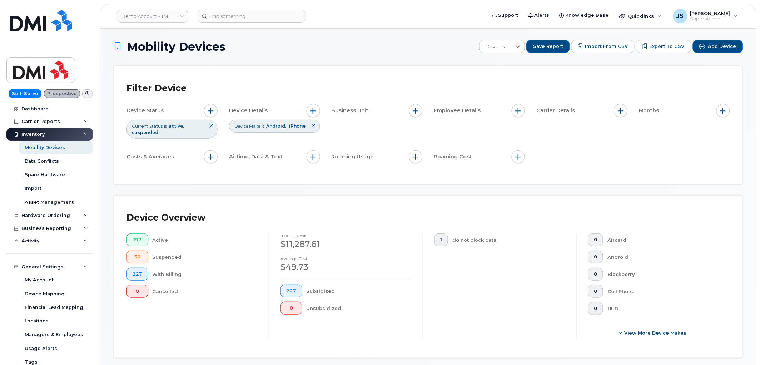
scroll to position [0, 0]
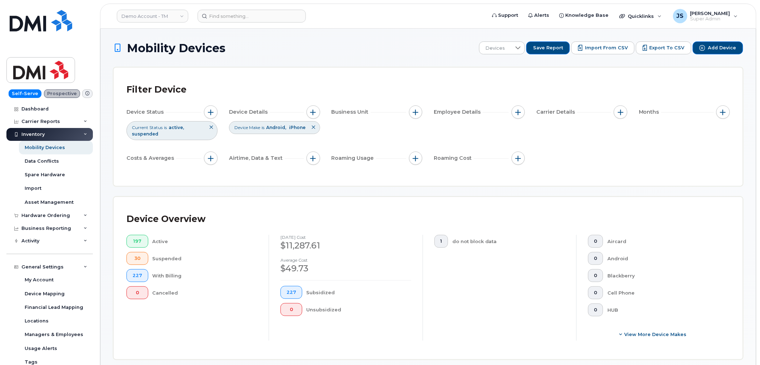
click at [395, 204] on div "Device Overview 197 Active 30 Suspended 227 With Billing 0 Cancelled August 202…" at bounding box center [428, 278] width 629 height 162
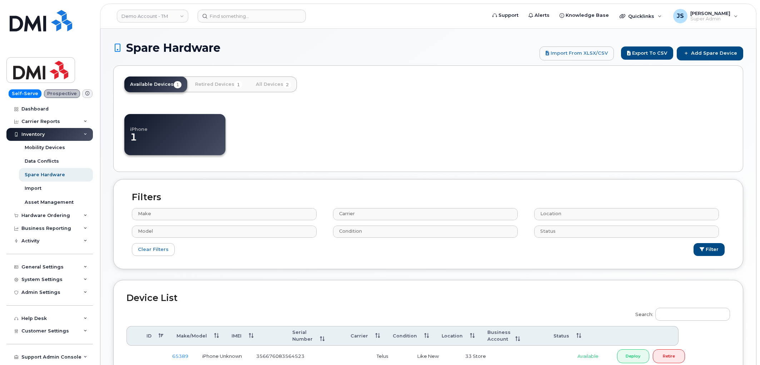
select select
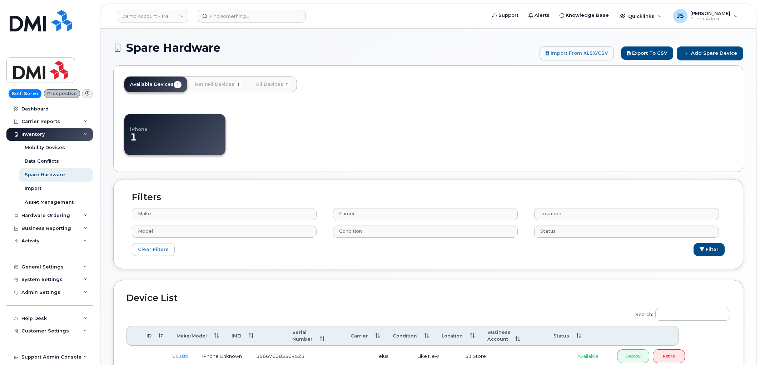
select select
click at [720, 51] on link "Add Spare Device" at bounding box center [710, 53] width 66 height 14
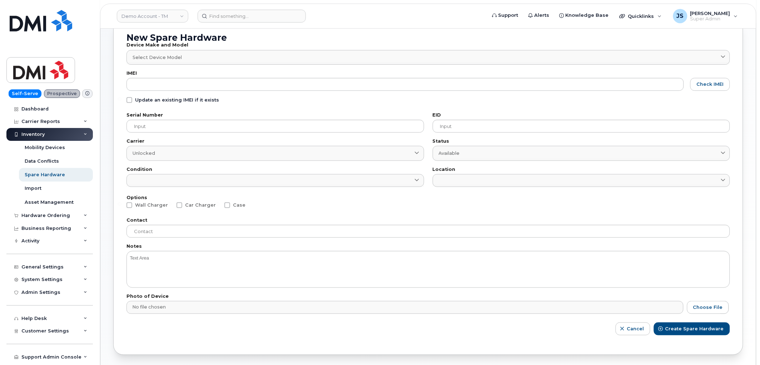
scroll to position [33, 0]
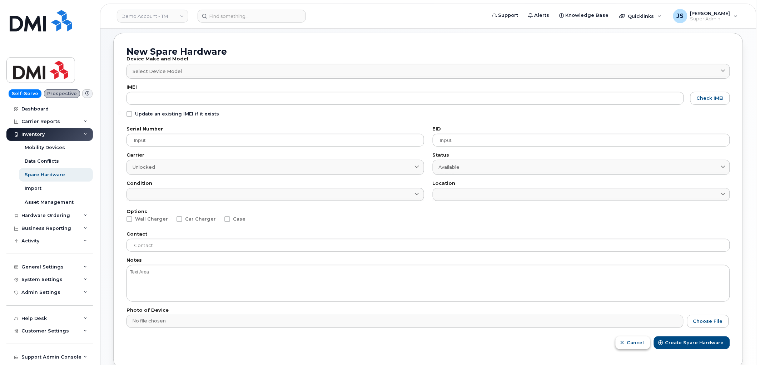
click at [625, 344] on icon "button" at bounding box center [622, 343] width 5 height 5
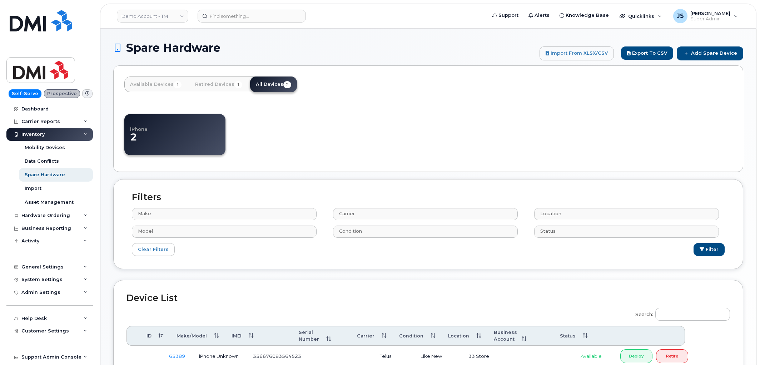
select select
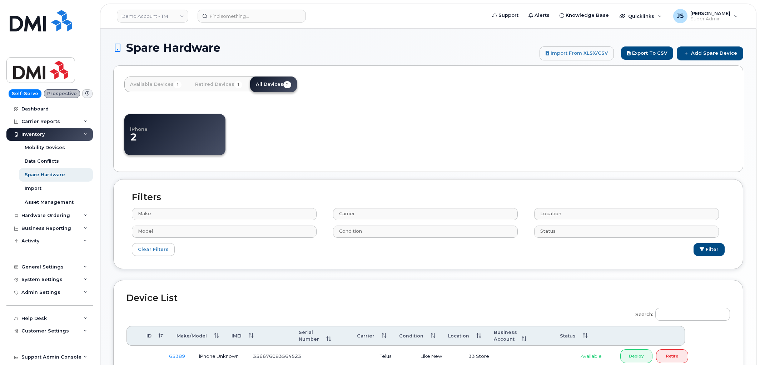
select select
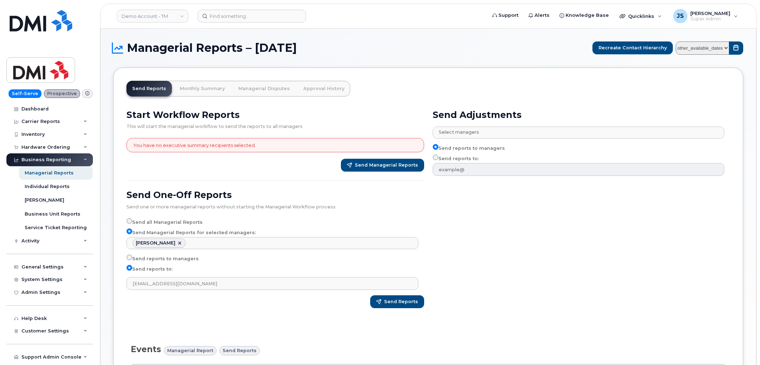
select select "7fd09e70-b353-448f-b080-b42d5589e17d"
select select
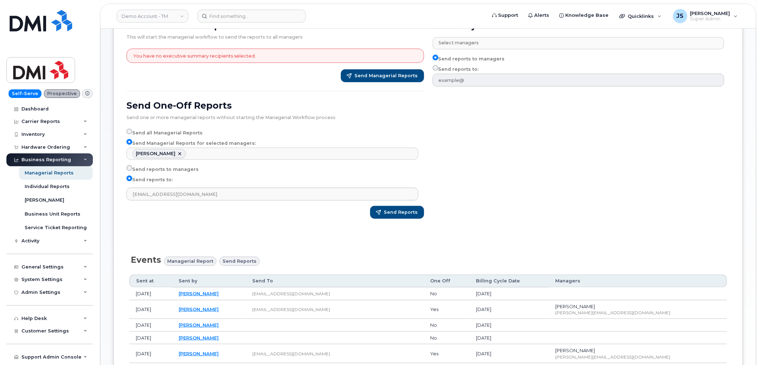
scroll to position [75, 0]
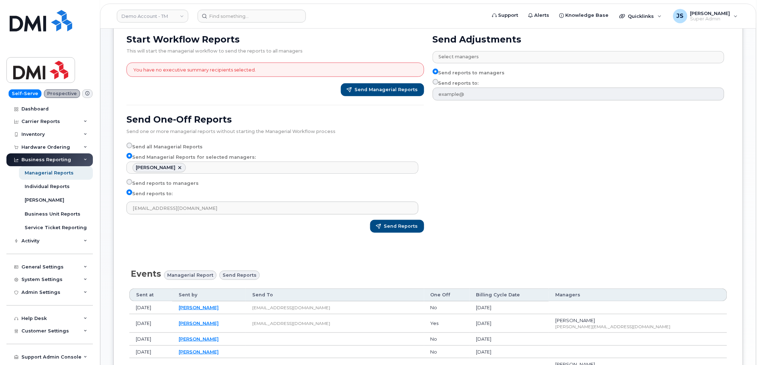
click at [651, 154] on div "Send Adjustments Select managers No matches found Abdoul Jeelal Ahmed Breast Am…" at bounding box center [581, 136] width 306 height 213
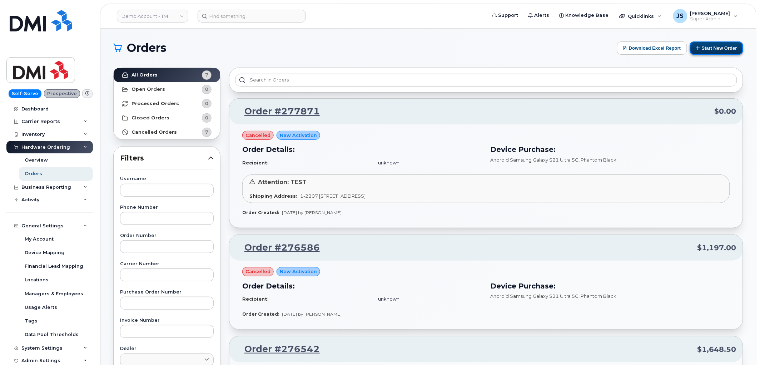
click at [726, 46] on button "Start New Order" at bounding box center [716, 47] width 53 height 13
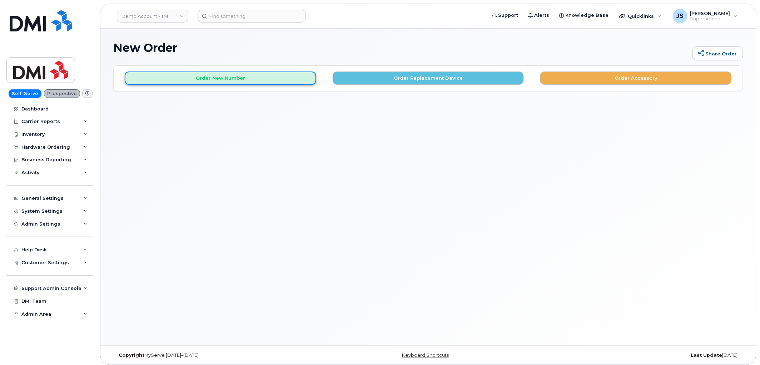
click at [188, 80] on button "Order New Number" at bounding box center [221, 77] width 192 height 13
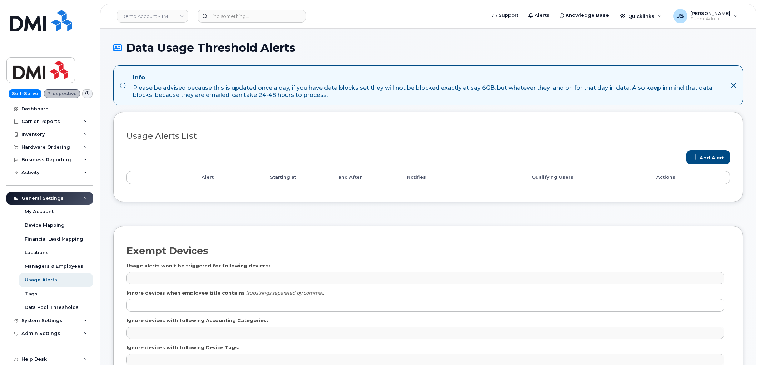
select select
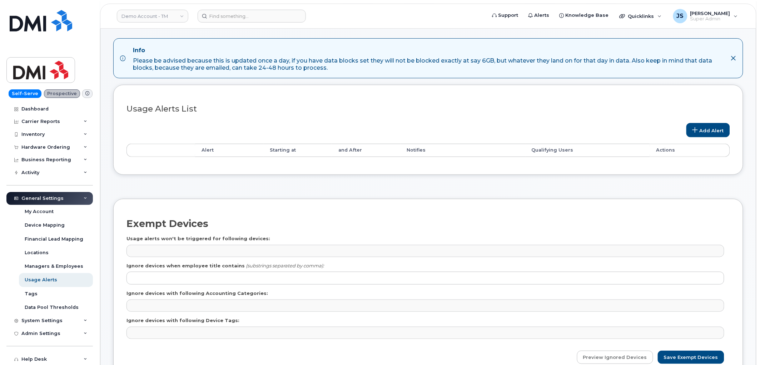
scroll to position [40, 0]
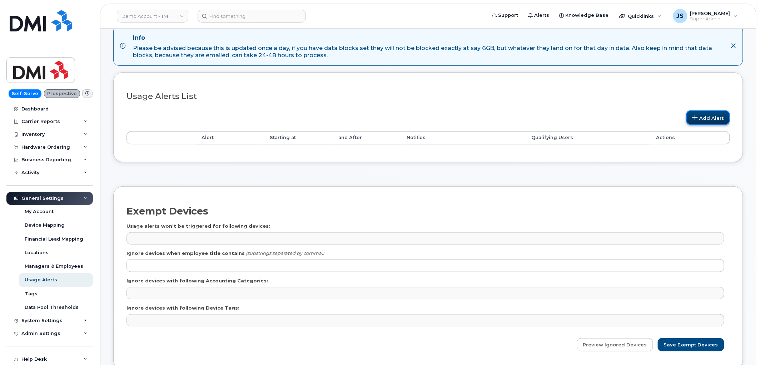
click at [712, 114] on link "Add Alert" at bounding box center [708, 117] width 44 height 14
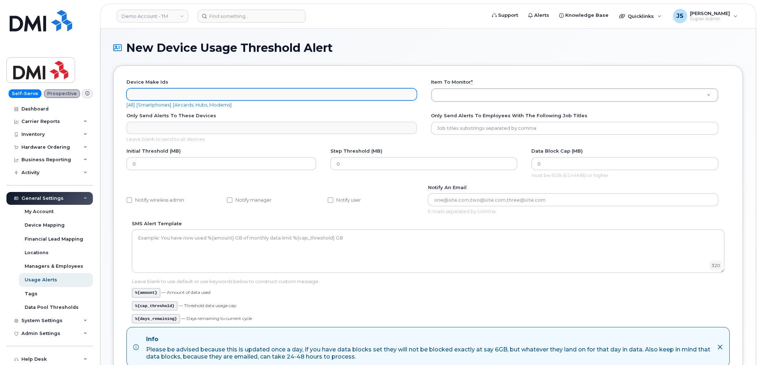
click at [207, 91] on ul "Device make ids" at bounding box center [272, 94] width 290 height 11
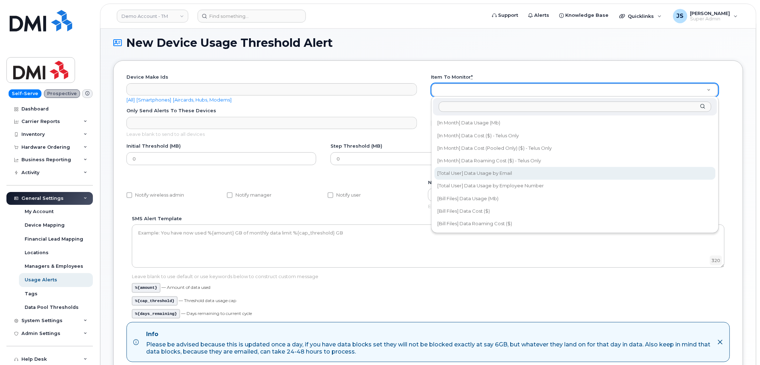
scroll to position [40, 0]
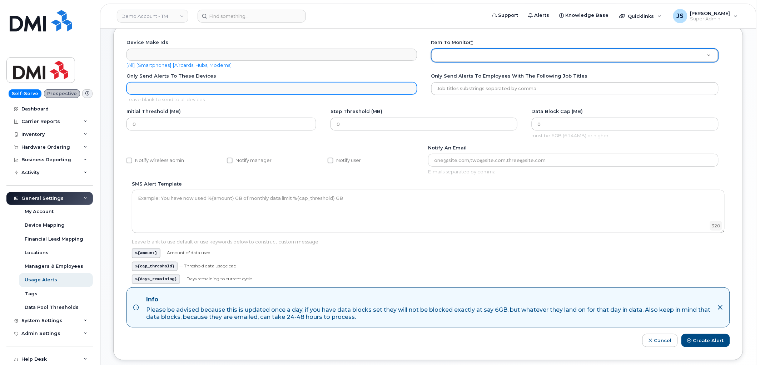
click at [223, 88] on ul "Only send alerts to these Devices" at bounding box center [272, 88] width 290 height 11
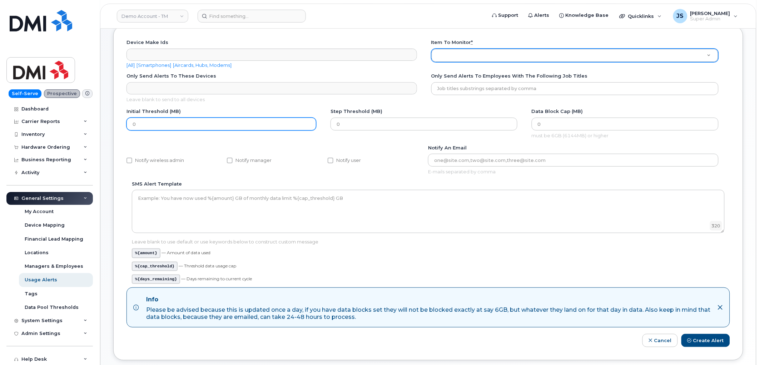
click at [138, 126] on input "0" at bounding box center [221, 124] width 190 height 13
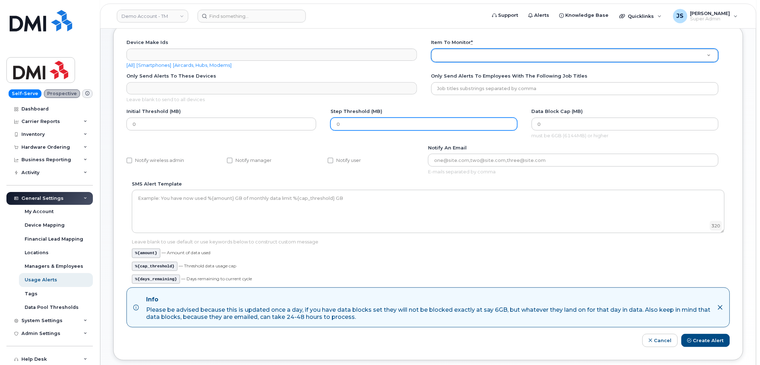
click at [368, 125] on input "0" at bounding box center [424, 124] width 187 height 13
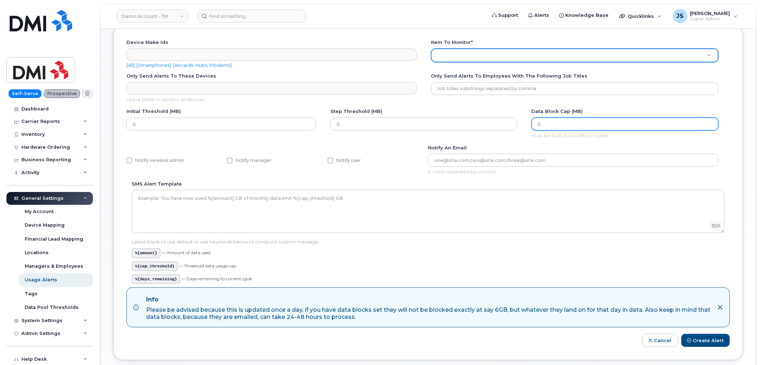
click at [558, 121] on input "0" at bounding box center [625, 124] width 187 height 13
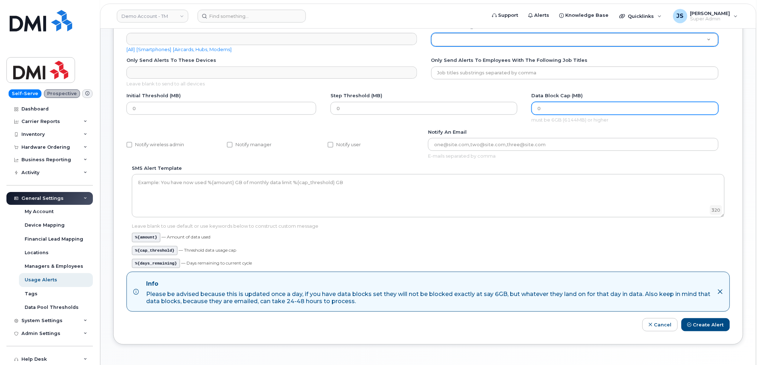
scroll to position [42, 0]
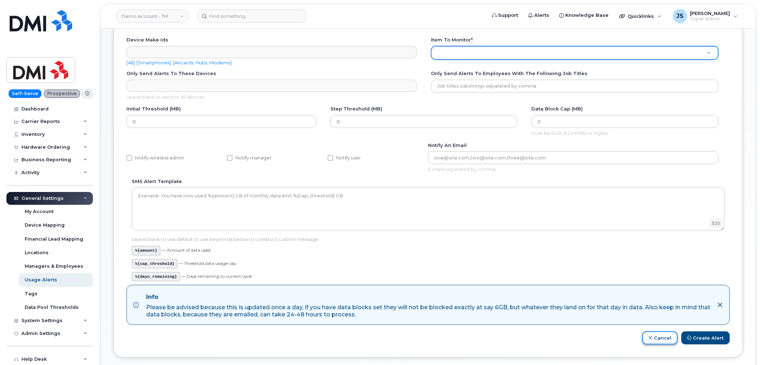
click at [656, 341] on link "Cancel" at bounding box center [659, 337] width 35 height 13
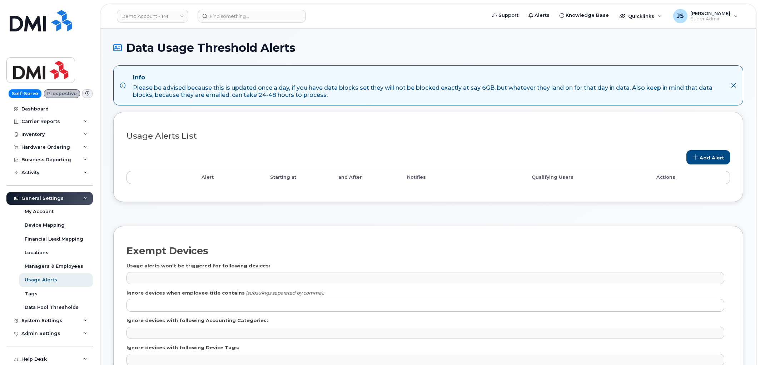
select select
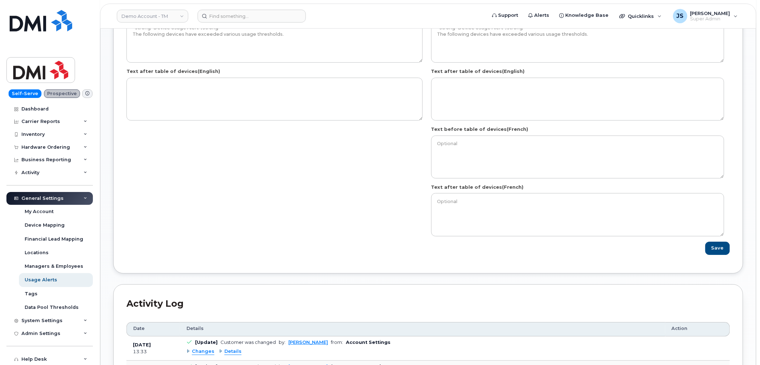
scroll to position [715, 0]
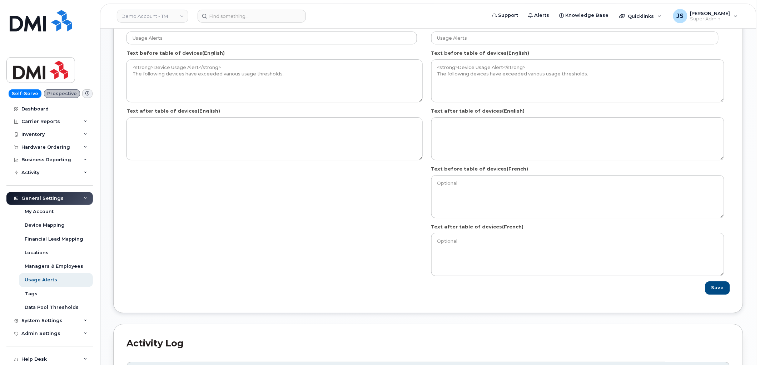
click at [421, 277] on div "Save" at bounding box center [428, 152] width 604 height 284
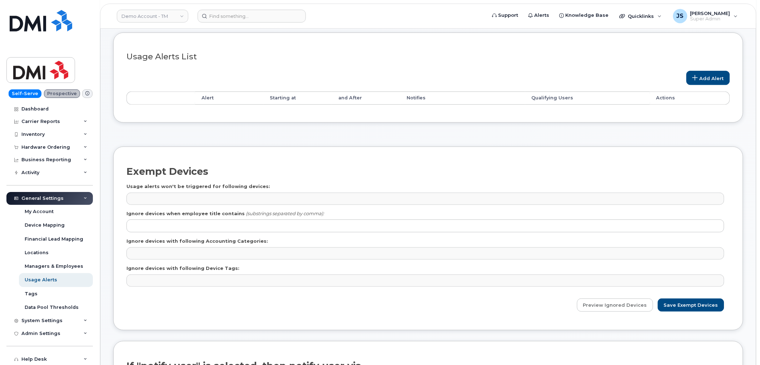
scroll to position [0, 0]
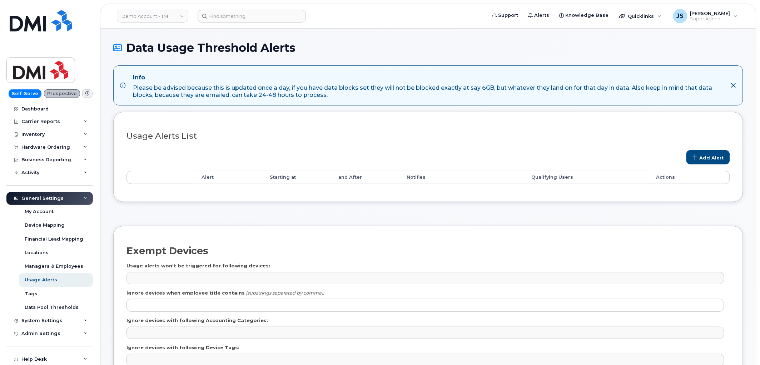
click at [684, 48] on h1 "Data Usage Threshold Alerts" at bounding box center [428, 47] width 630 height 13
click at [67, 145] on div "Hardware Ordering" at bounding box center [45, 147] width 49 height 6
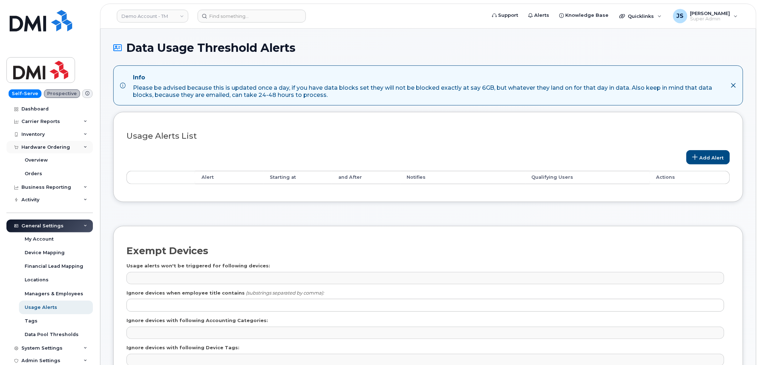
click at [60, 147] on div "Hardware Ordering" at bounding box center [45, 147] width 49 height 6
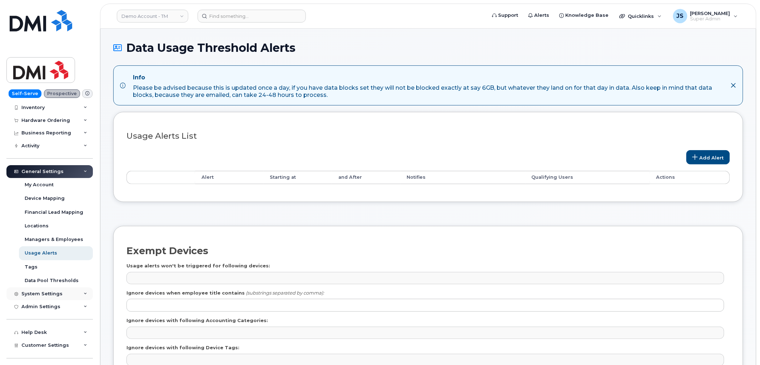
scroll to position [64, 0]
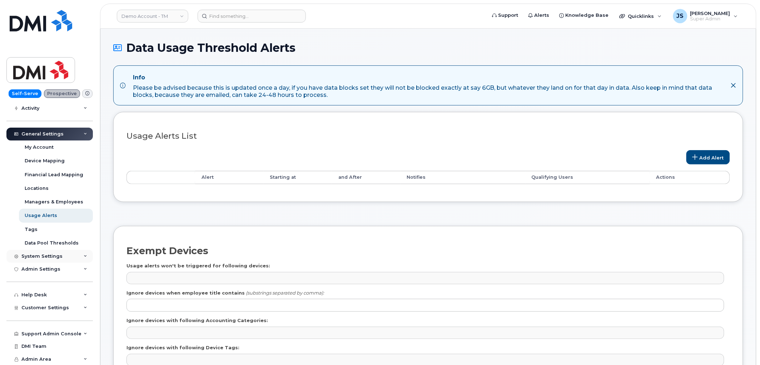
click at [56, 258] on div "System Settings" at bounding box center [41, 256] width 41 height 6
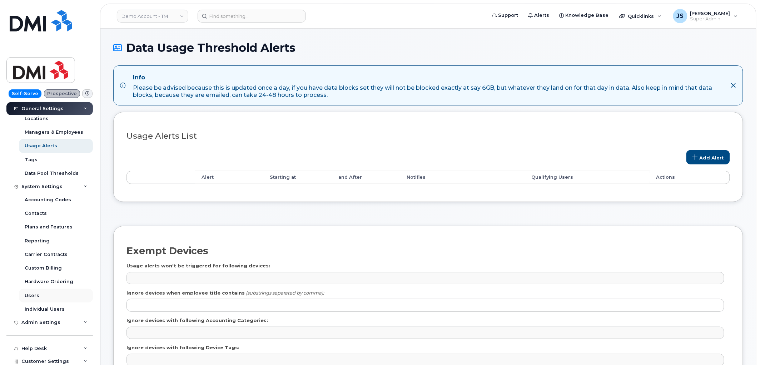
scroll to position [183, 0]
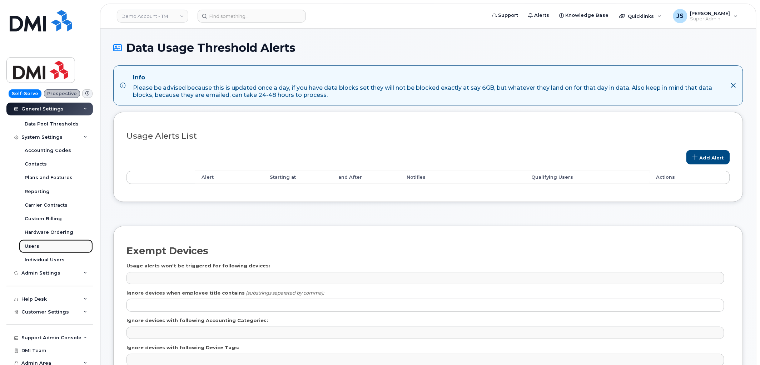
click at [55, 248] on link "Users" at bounding box center [56, 246] width 74 height 14
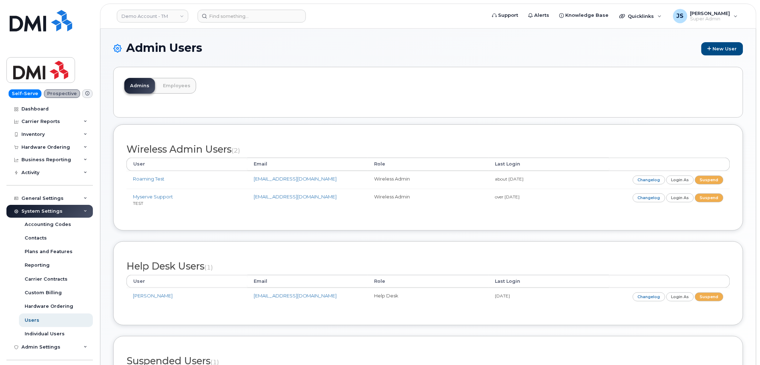
click at [97, 136] on body "Demo Account - TM Support Alerts Knowledge Base Quicklinks Suspend / Cancel Dev…" at bounding box center [380, 233] width 760 height 466
click at [84, 211] on icon at bounding box center [86, 211] width 4 height 4
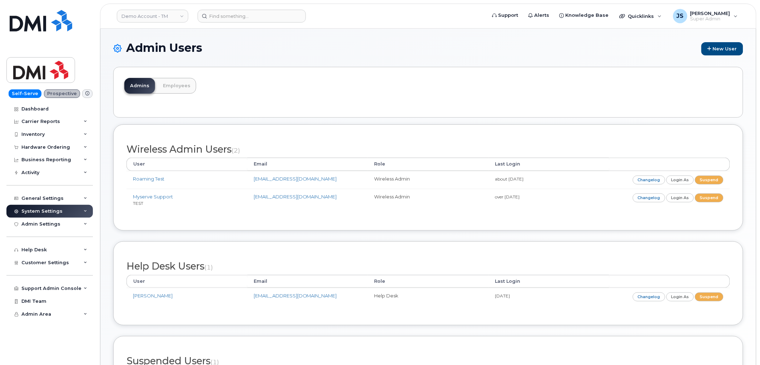
click at [303, 44] on h1 "Admin Users New User" at bounding box center [428, 48] width 630 height 14
